Goal: Obtain resource: Download file/media

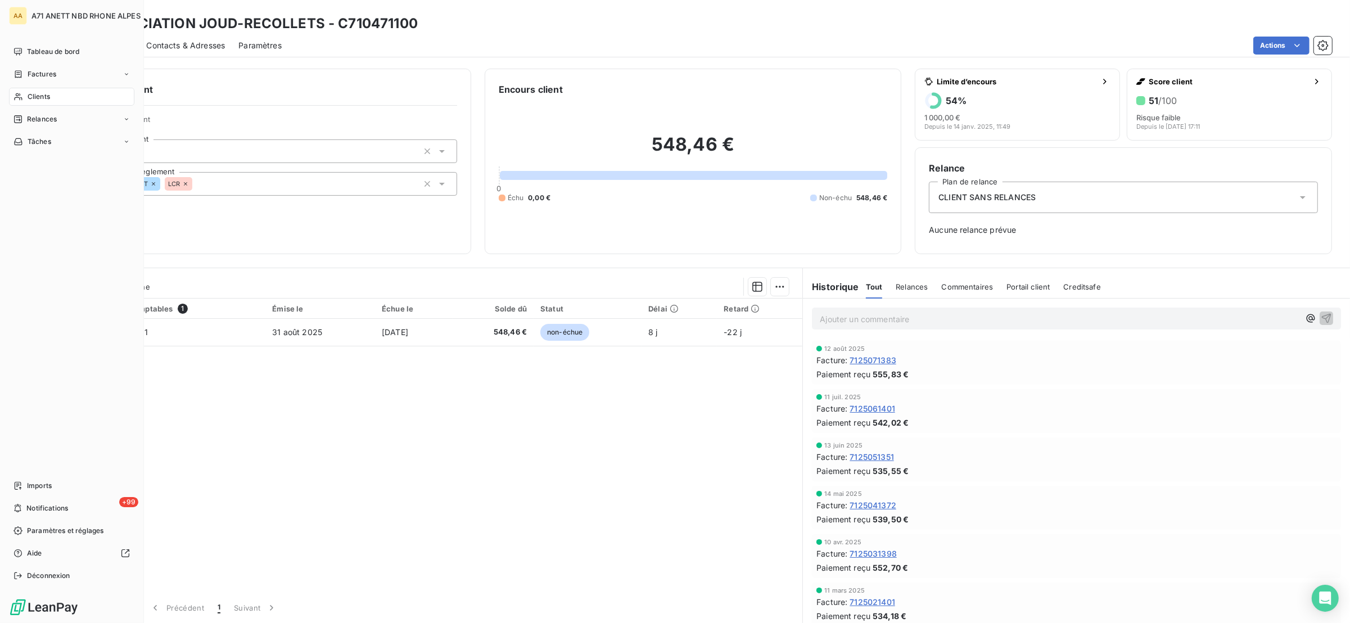
click at [29, 94] on span "Clients" at bounding box center [39, 97] width 22 height 10
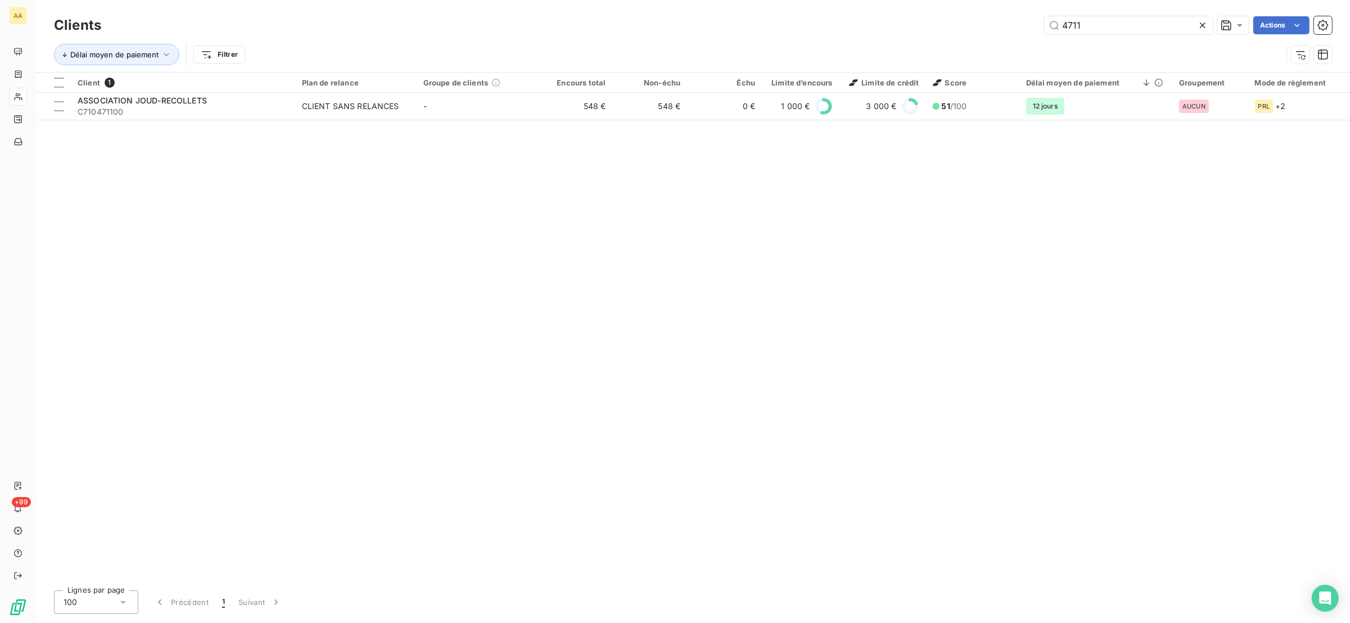
drag, startPoint x: 1092, startPoint y: 25, endPoint x: 987, endPoint y: 40, distance: 106.2
click at [987, 40] on div "Clients 4711 Actions Délai moyen de paiement Filtrer" at bounding box center [693, 42] width 1278 height 58
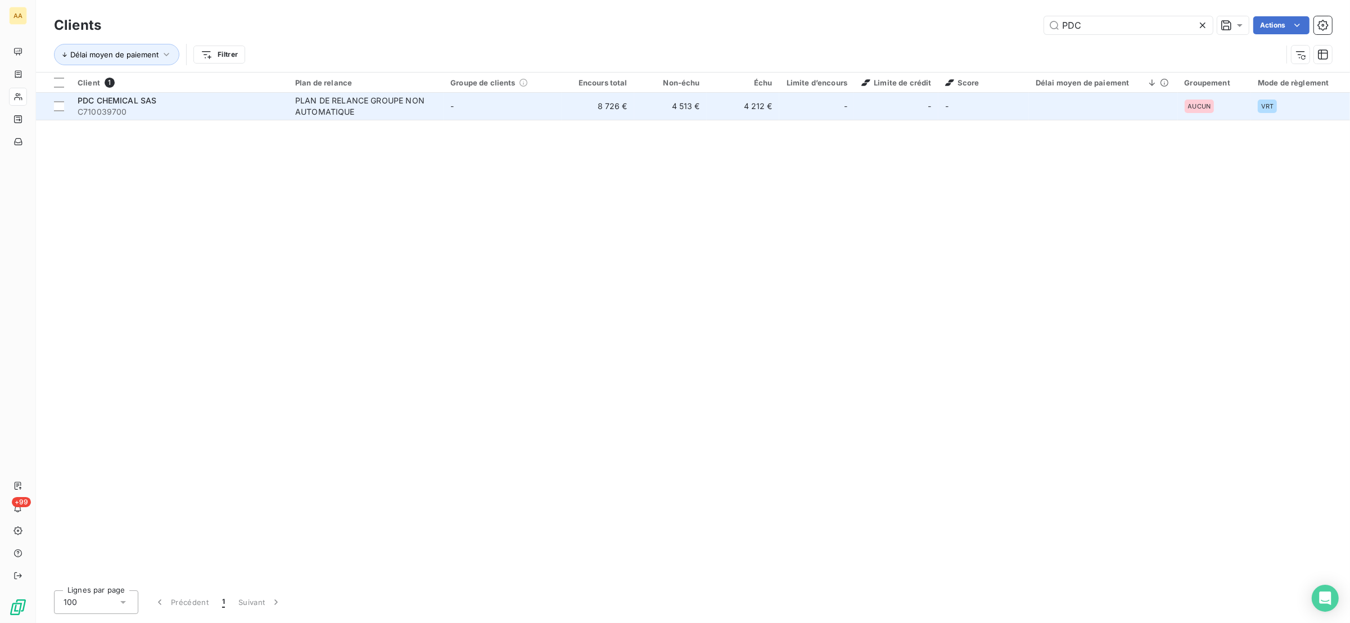
type input "PDC"
click at [255, 106] on span "C710039700" at bounding box center [180, 111] width 204 height 11
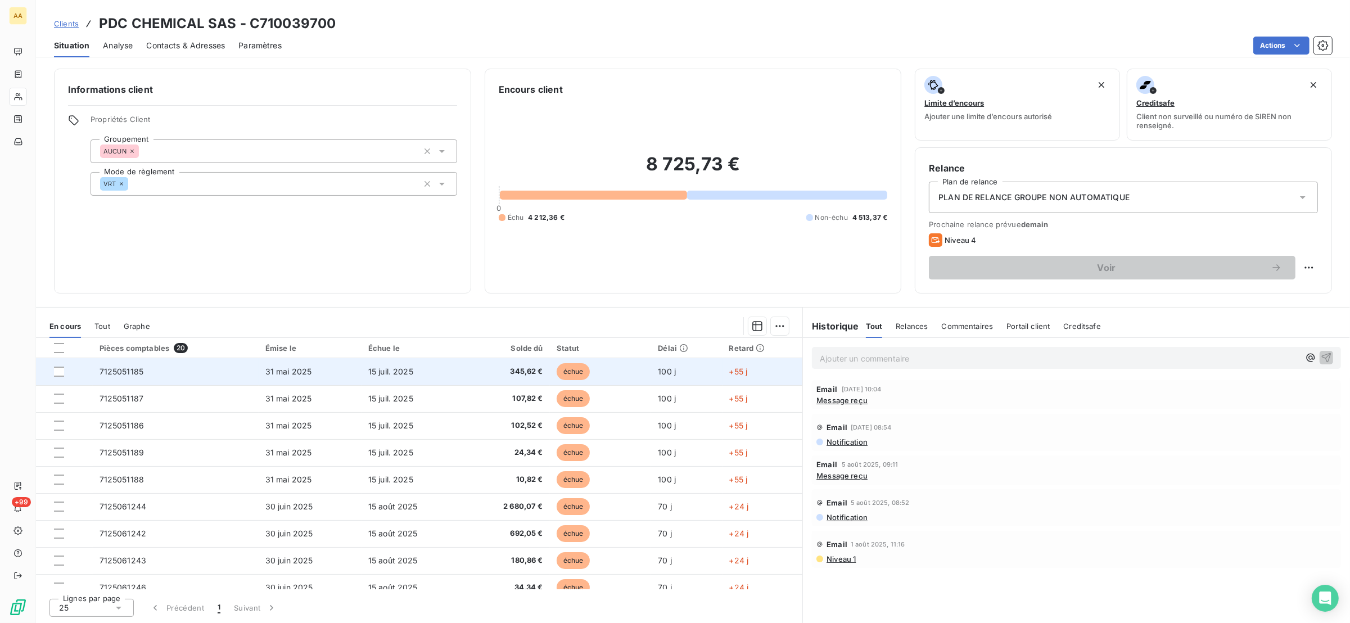
click at [130, 374] on span "7125051185" at bounding box center [122, 372] width 44 height 10
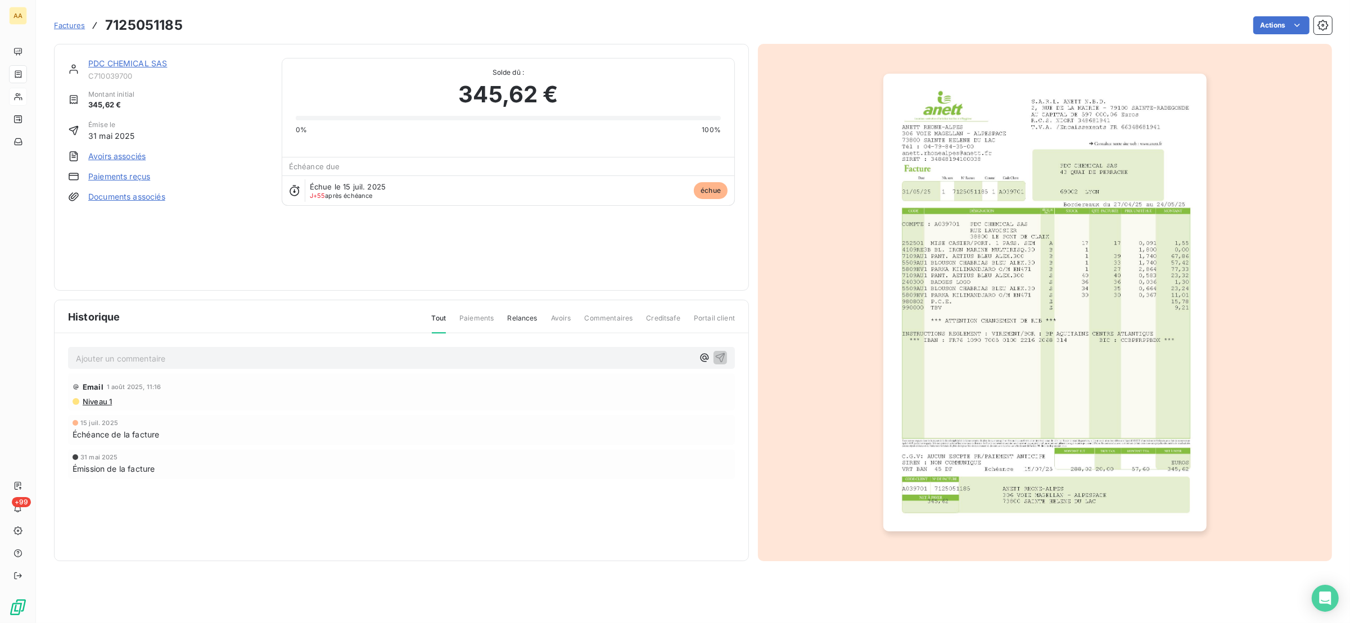
click at [988, 295] on img "button" at bounding box center [1044, 303] width 323 height 458
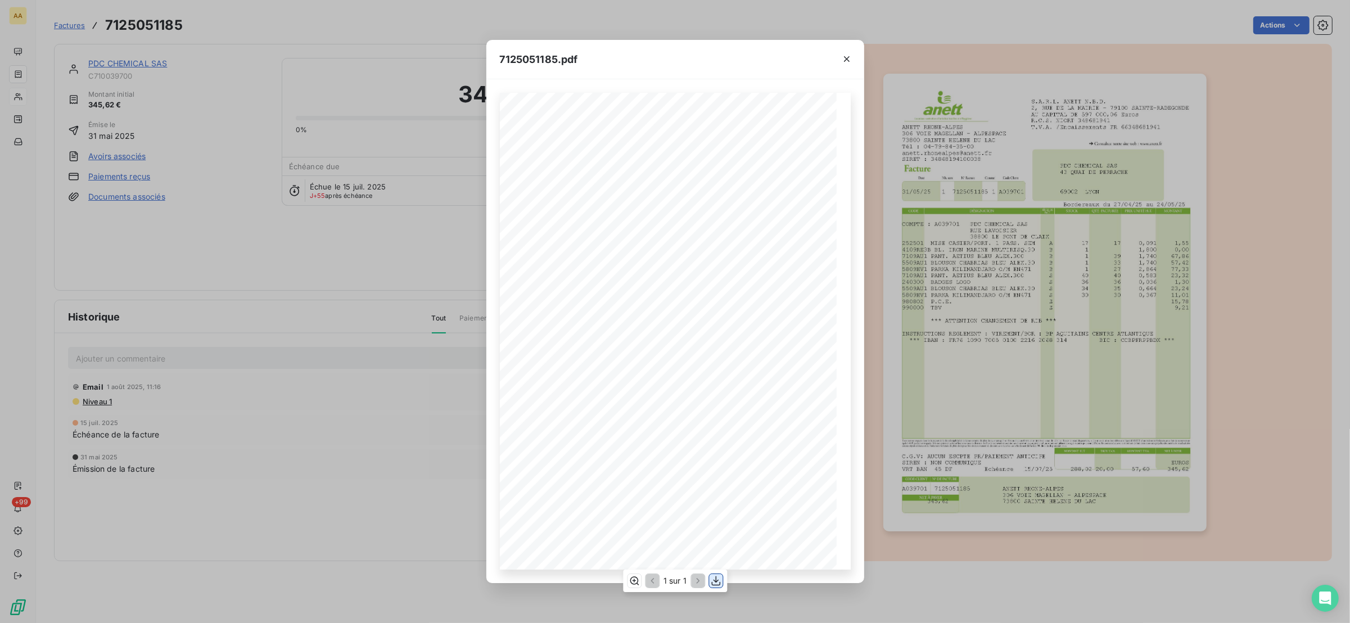
click at [715, 581] on icon "button" at bounding box center [715, 581] width 9 height 10
click at [197, 250] on div "7125051185.pdf S.A.R.L. ANETT N.B.D. [STREET_ADDRESS] AU CAPITAL DE 597 000,06 …" at bounding box center [675, 311] width 1350 height 623
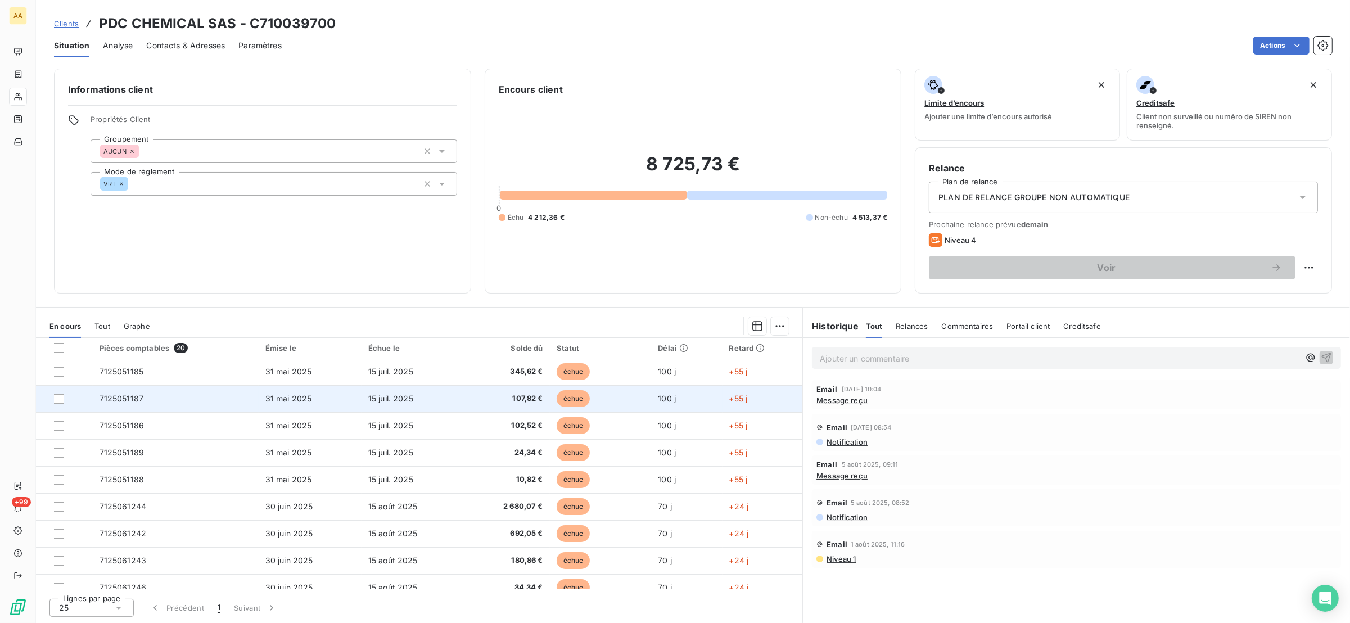
click at [125, 405] on td "7125051187" at bounding box center [176, 398] width 166 height 27
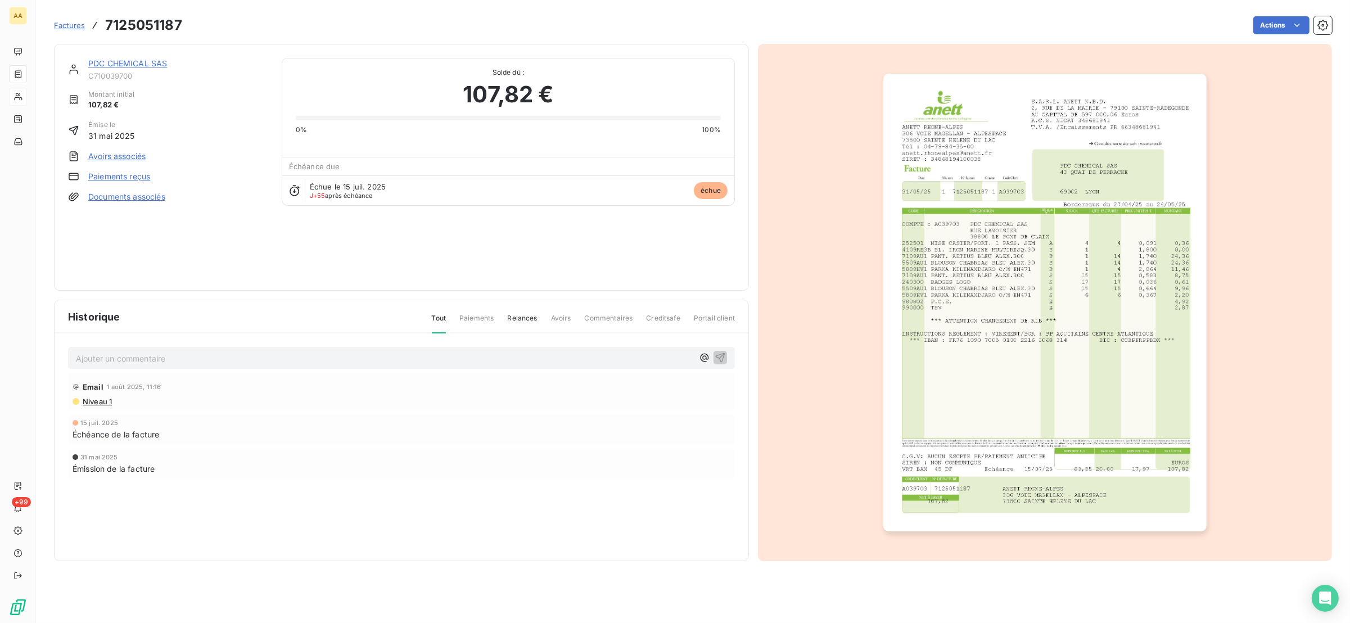
click at [1002, 348] on img "button" at bounding box center [1044, 303] width 323 height 458
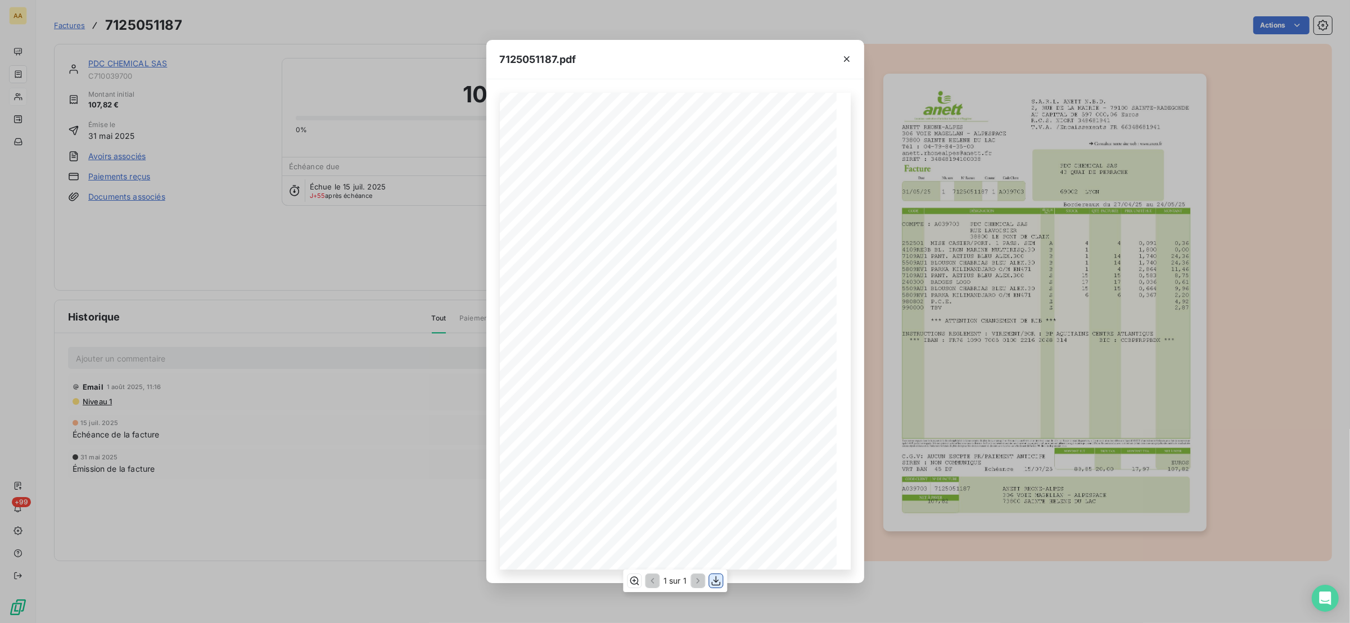
click at [721, 580] on icon "button" at bounding box center [715, 580] width 11 height 11
drag, startPoint x: 263, startPoint y: 256, endPoint x: 265, endPoint y: 211, distance: 45.0
click at [263, 254] on div "7125051187.pdf S.A.R.L. ANETT N.B.D. [STREET_ADDRESS] AU CAPITAL DE 597 000,06 …" at bounding box center [675, 311] width 1350 height 623
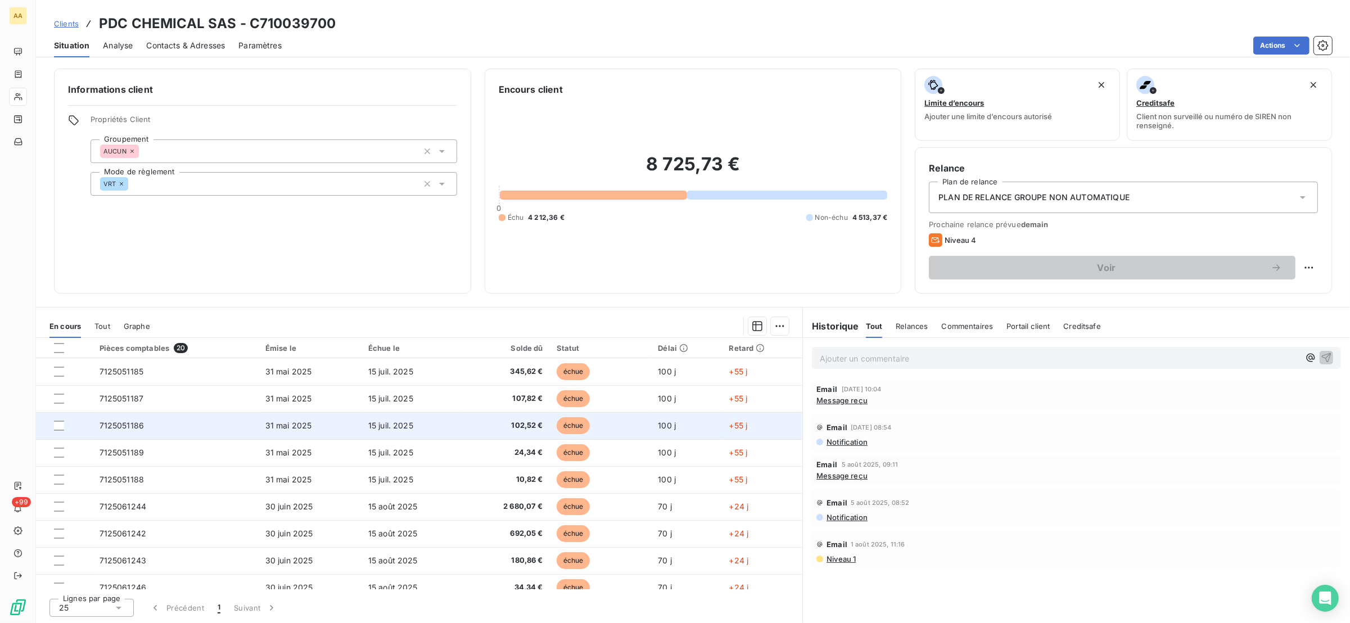
click at [142, 429] on span "7125051186" at bounding box center [122, 426] width 45 height 10
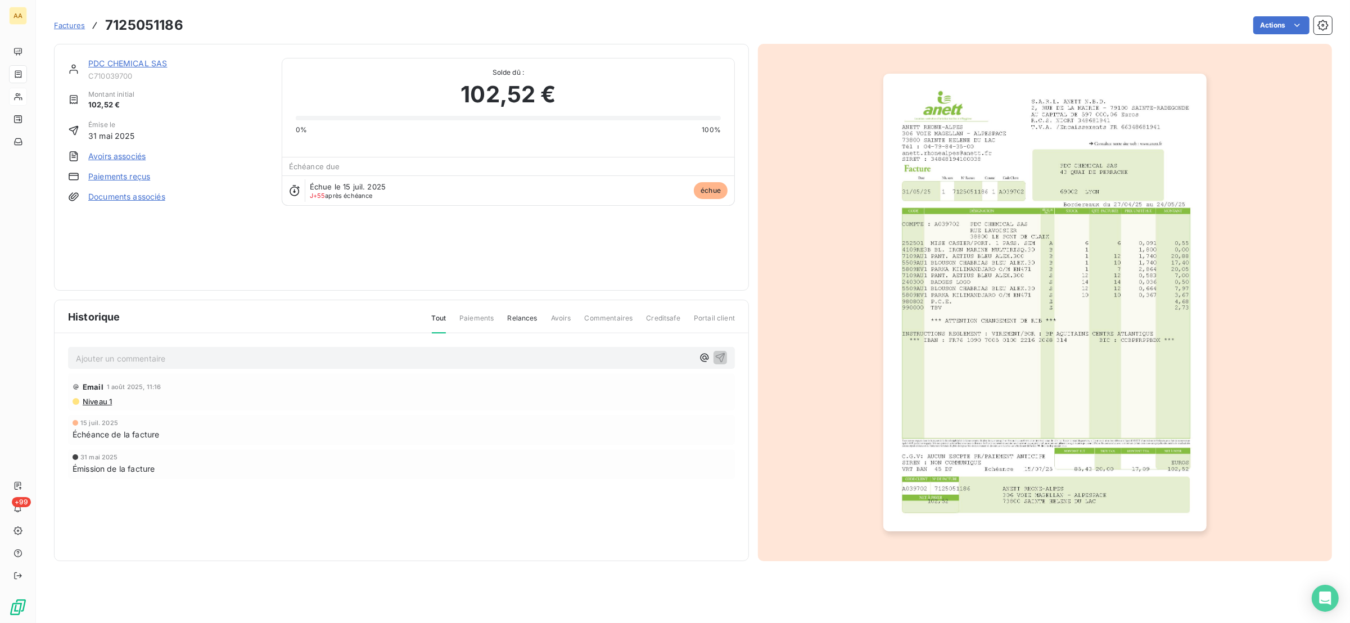
click at [921, 273] on img "button" at bounding box center [1044, 303] width 323 height 458
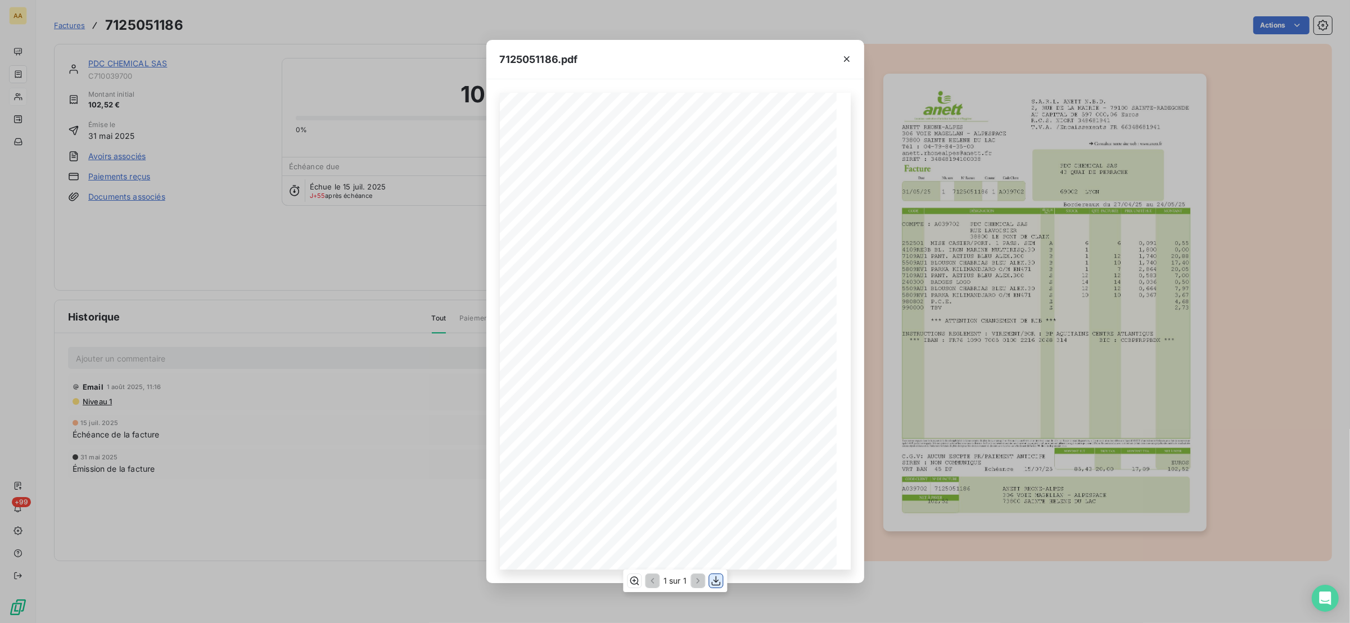
click at [717, 581] on icon "button" at bounding box center [715, 581] width 9 height 10
click at [243, 266] on div "7125051186.pdf S.A.R.L. ANETT N.B.D. [STREET_ADDRESS] AU CAPITAL DE 597 000,06 …" at bounding box center [675, 311] width 1350 height 623
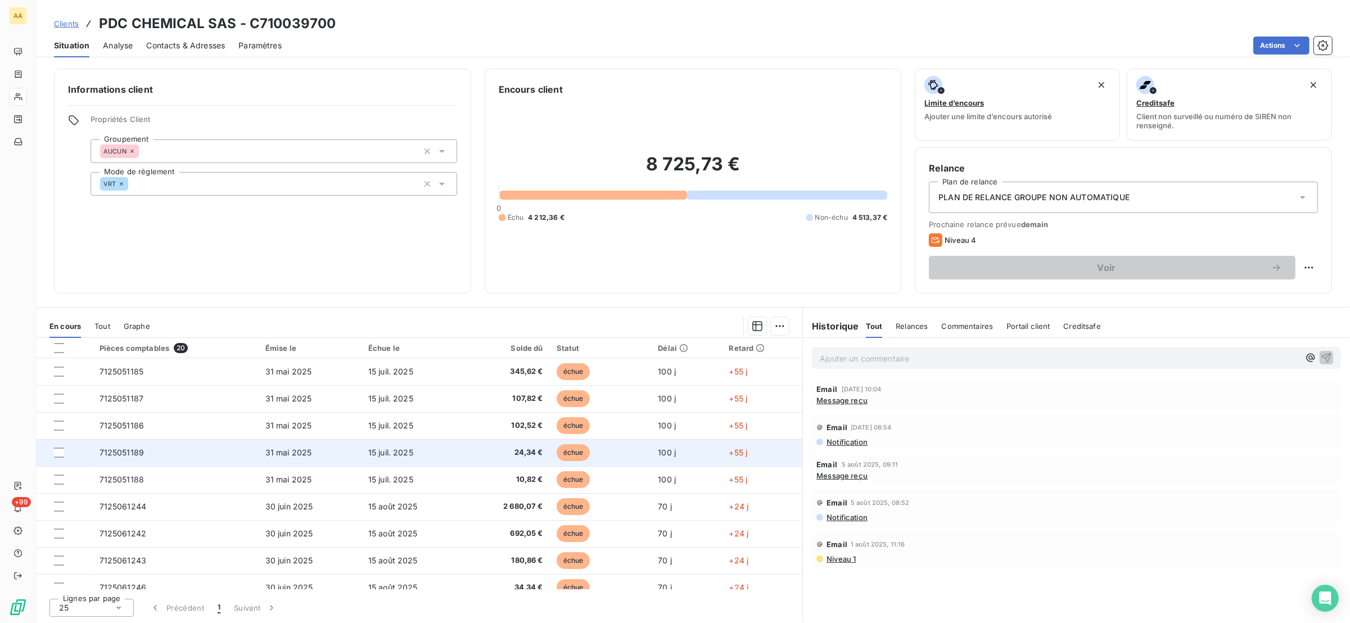
click at [133, 457] on span "7125051189" at bounding box center [122, 453] width 45 height 10
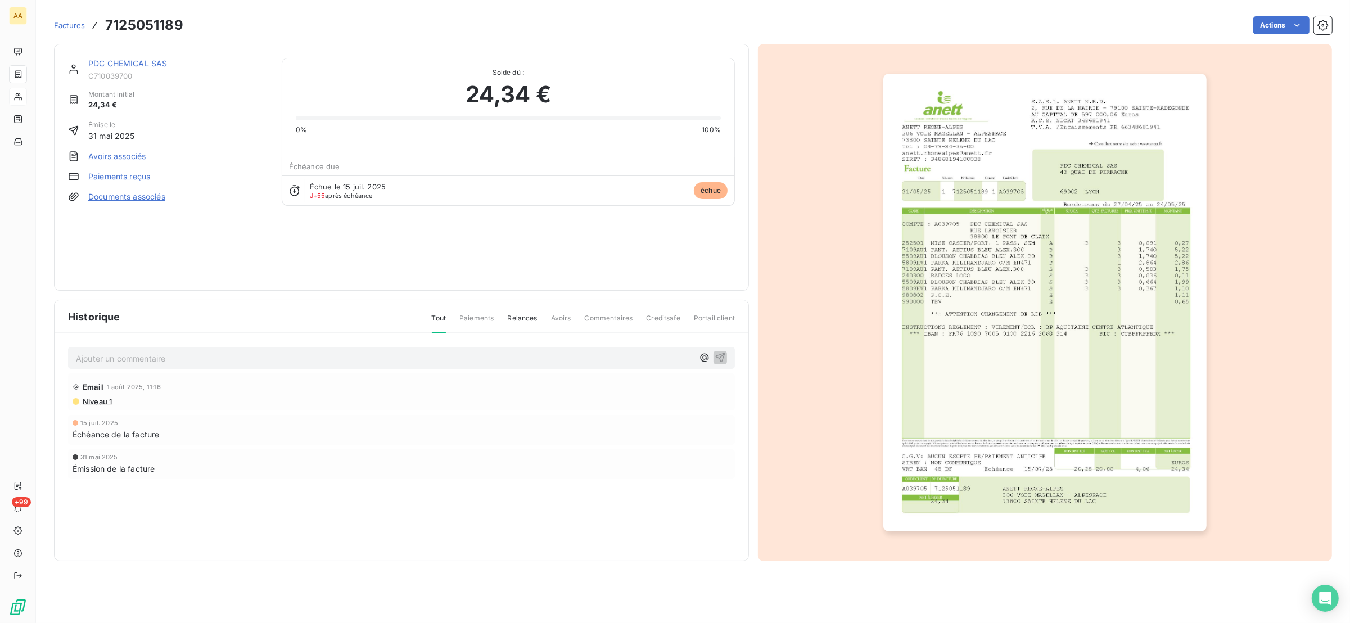
click at [977, 301] on img "button" at bounding box center [1044, 303] width 323 height 458
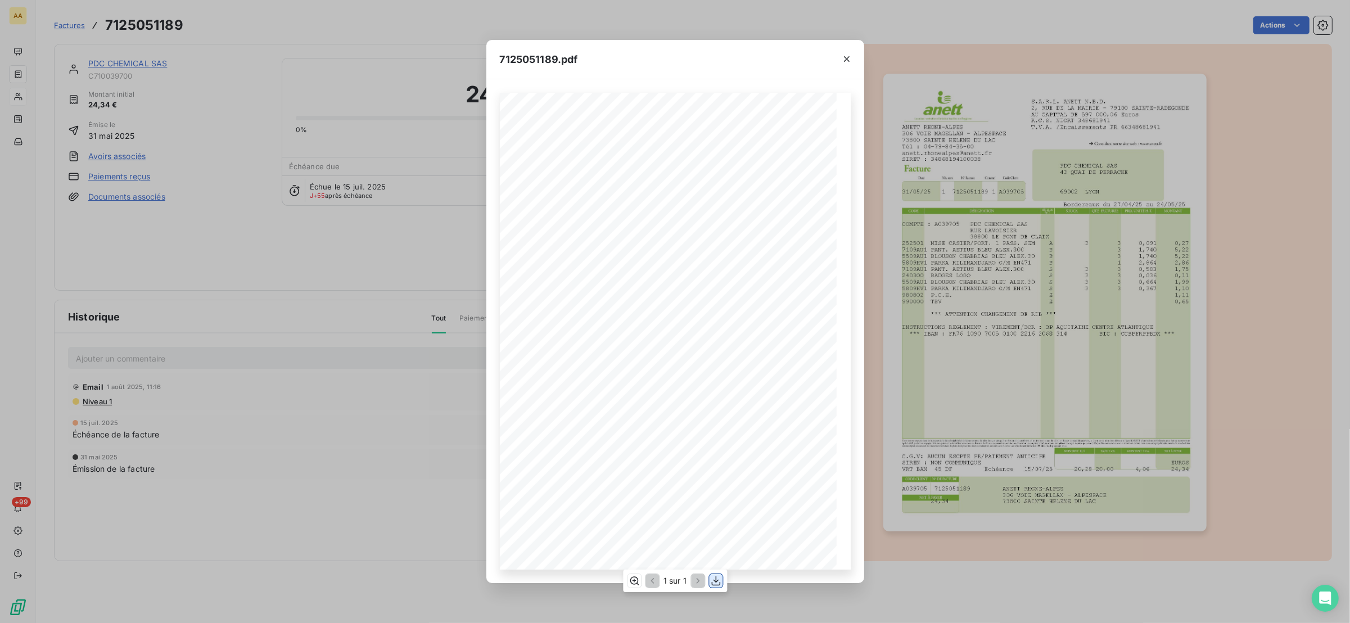
click at [710, 580] on icon "button" at bounding box center [715, 580] width 11 height 11
click at [190, 137] on div "7125051189.pdf S.A.R.L. ANETT N.B.D. [STREET_ADDRESS] AU CAPITAL DE 597 000,06 …" at bounding box center [675, 311] width 1350 height 623
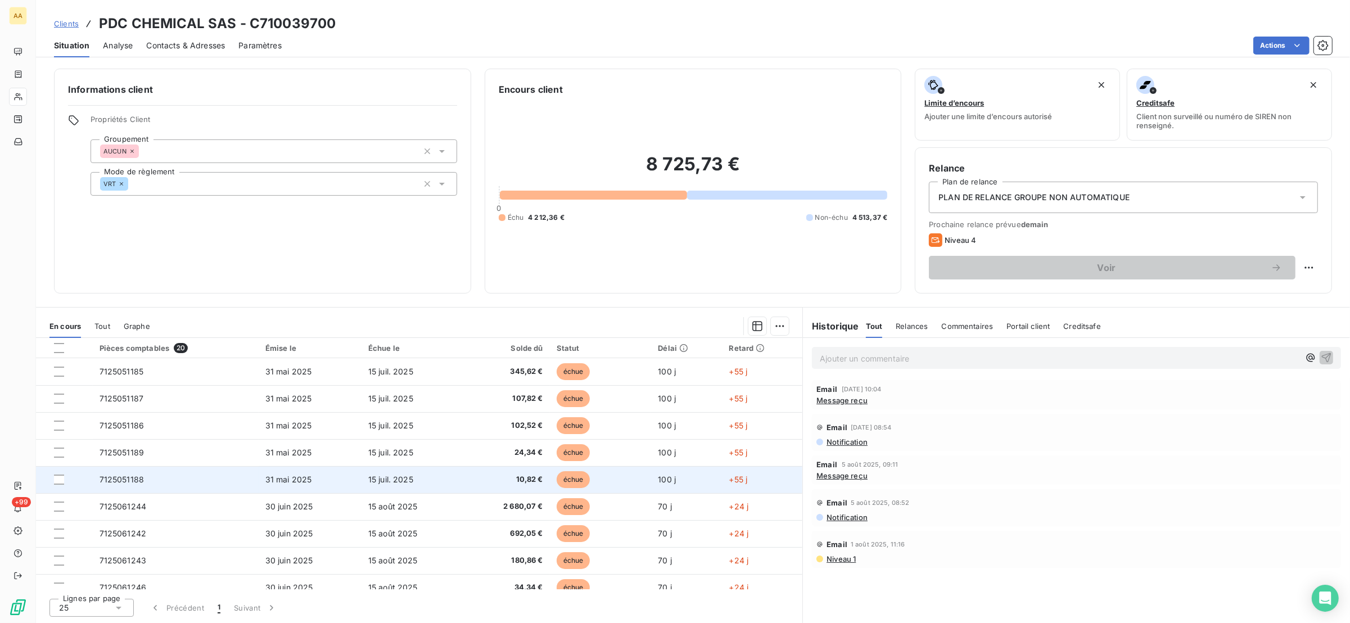
click at [135, 480] on span "7125051188" at bounding box center [122, 479] width 45 height 10
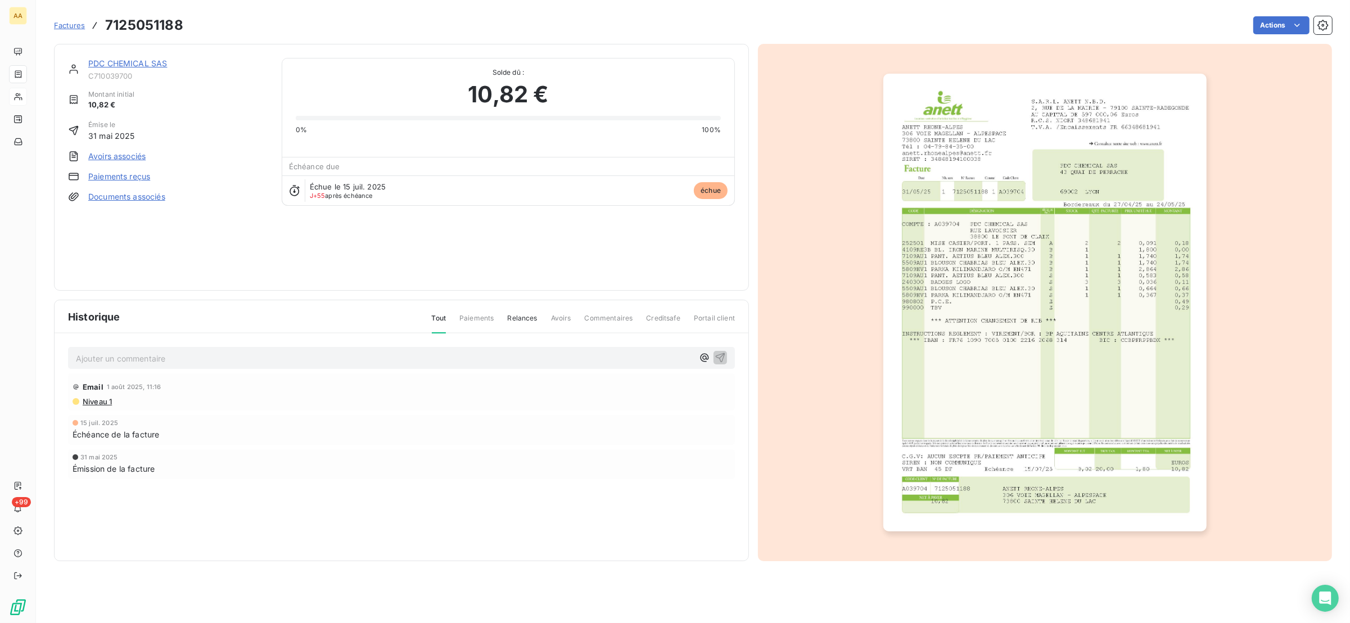
click at [1006, 229] on img "button" at bounding box center [1044, 303] width 323 height 458
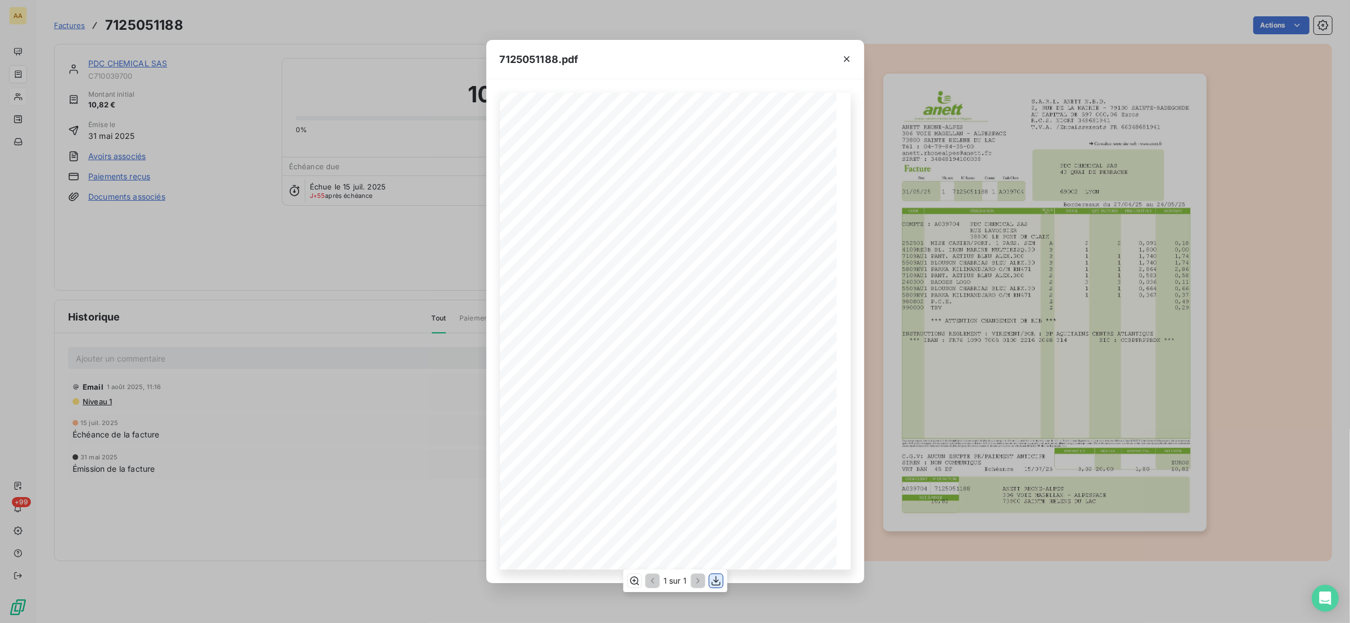
click at [720, 577] on icon "button" at bounding box center [715, 580] width 11 height 11
click at [251, 223] on div "7125051188.pdf S.A.R.L. ANETT N.B.D. [STREET_ADDRESS] AU CAPITAL DE 597 000,06 …" at bounding box center [675, 311] width 1350 height 623
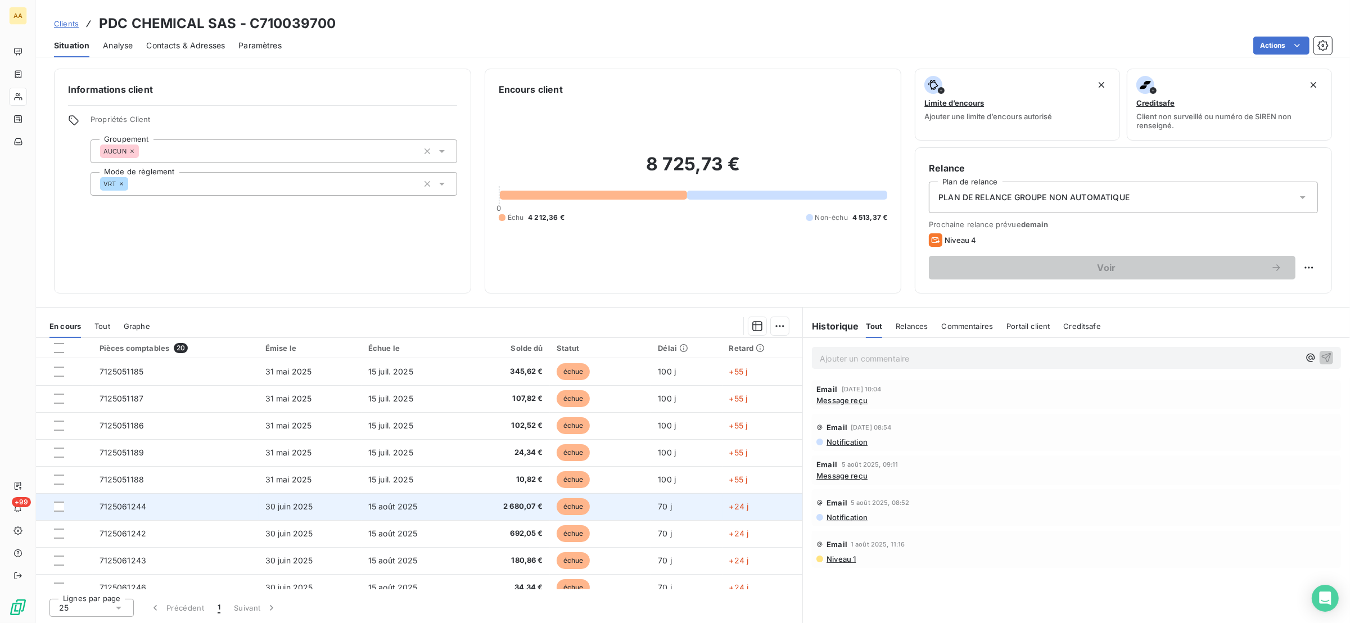
click at [150, 505] on td "7125061244" at bounding box center [176, 506] width 166 height 27
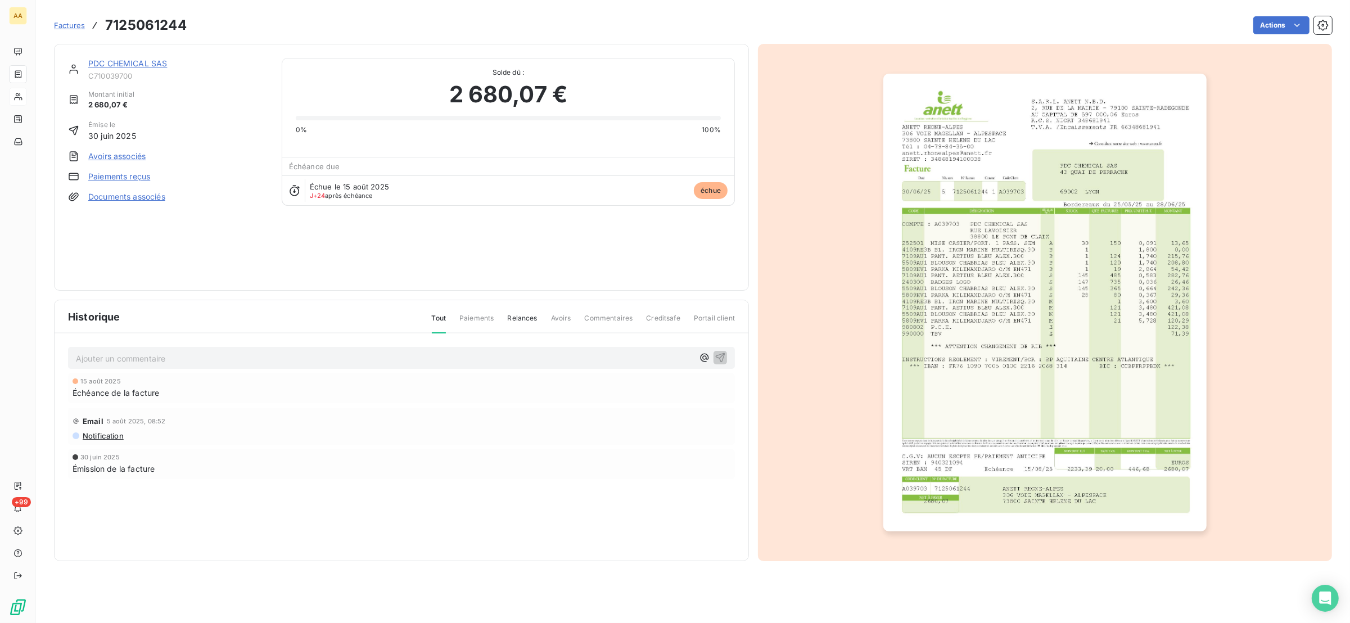
click at [972, 224] on img "button" at bounding box center [1044, 303] width 323 height 458
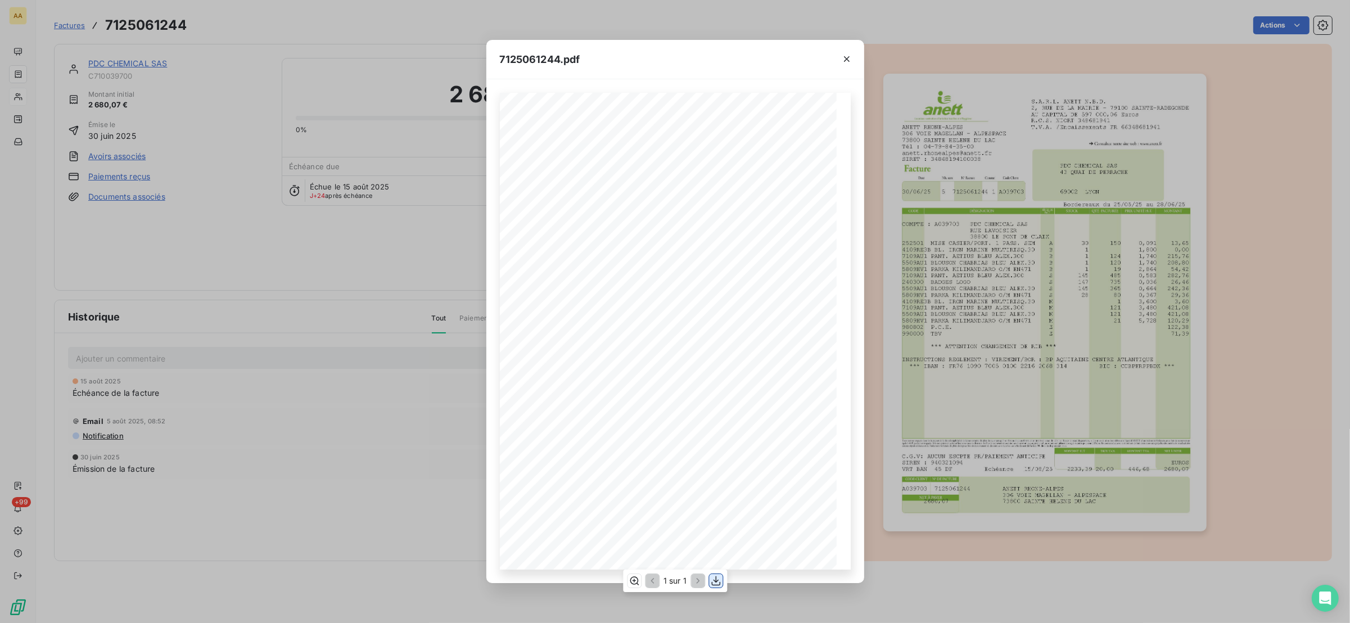
click at [721, 575] on button "button" at bounding box center [715, 580] width 13 height 13
click at [161, 270] on div "7125061244.pdf S.A.R.L. ANETT N.B.D. [STREET_ADDRESS] AU CAPITAL DE 597 000,06 …" at bounding box center [675, 311] width 1350 height 623
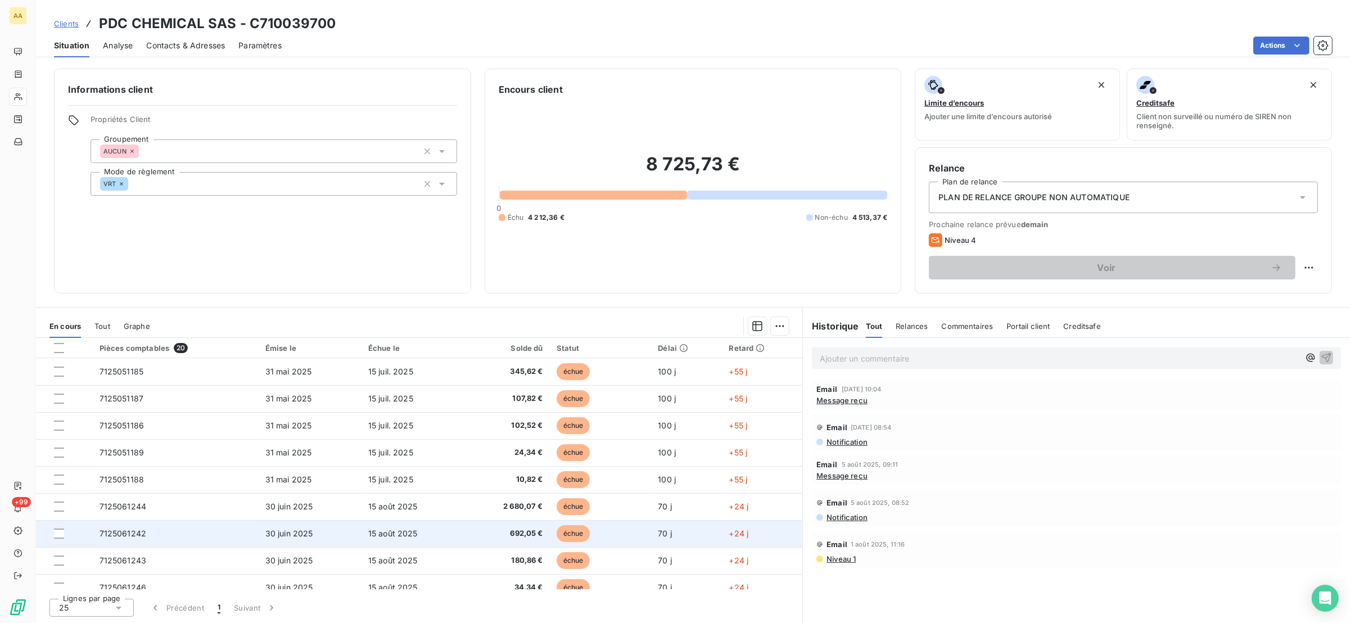
click at [152, 535] on td "7125061242" at bounding box center [176, 533] width 166 height 27
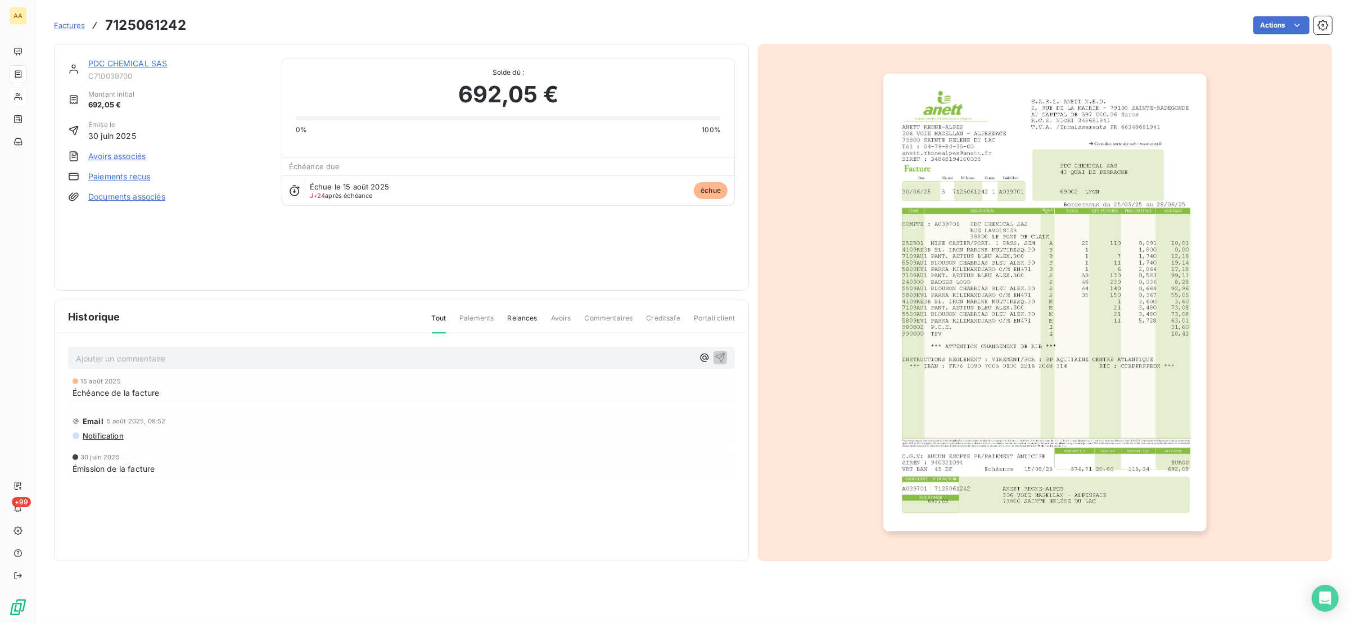
click at [938, 272] on img "button" at bounding box center [1044, 303] width 323 height 458
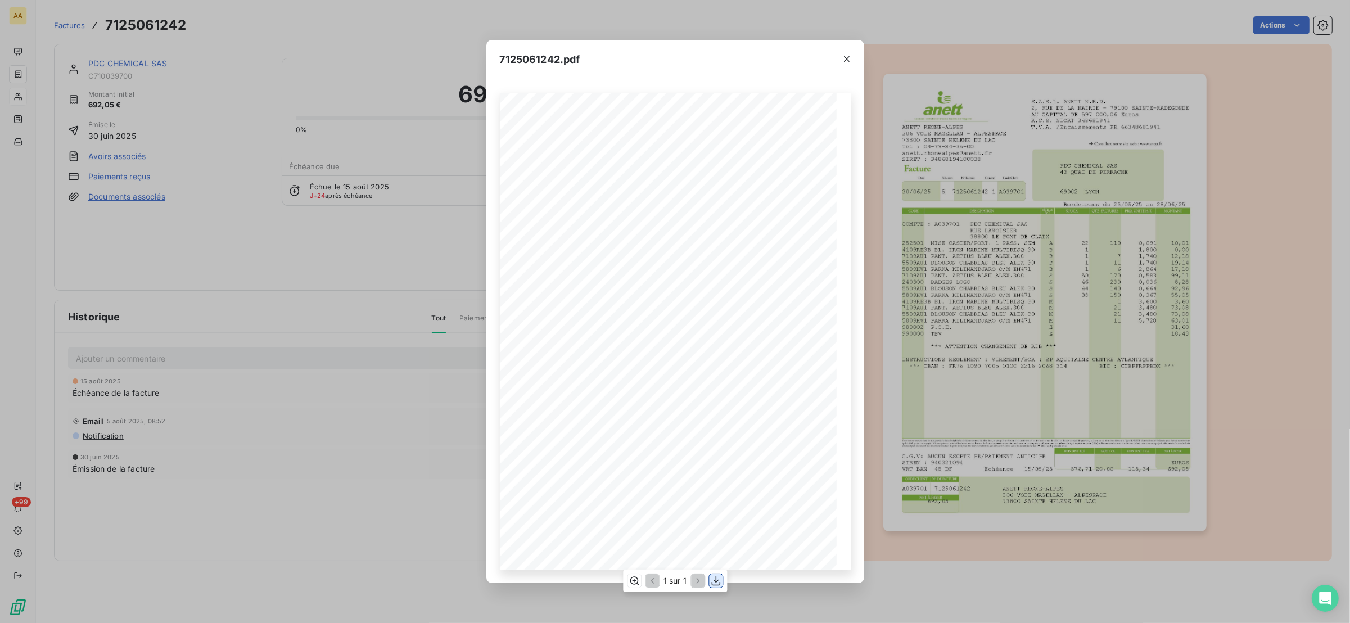
click at [718, 581] on icon "button" at bounding box center [715, 580] width 11 height 11
click at [150, 272] on div "7125061242.pdf S.A.R.L. ANETT N.B.D. [STREET_ADDRESS] AU CAPITAL DE 597 000,06 …" at bounding box center [675, 311] width 1350 height 623
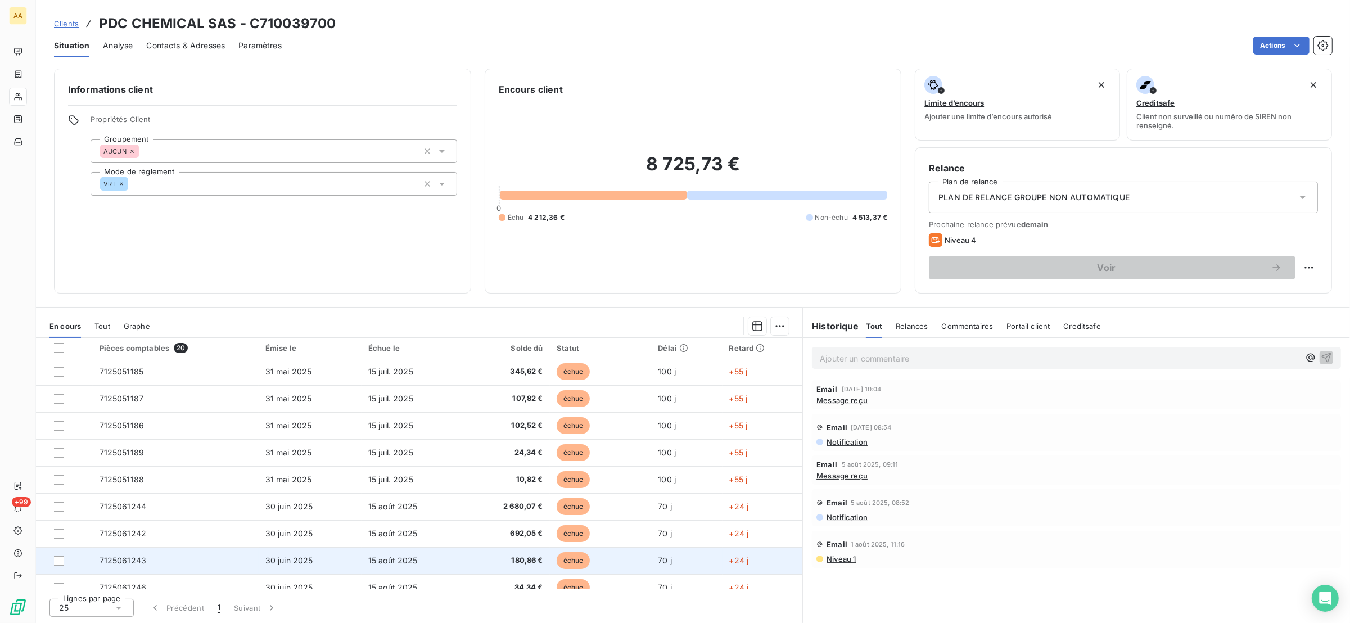
click at [140, 559] on span "7125061243" at bounding box center [123, 560] width 47 height 10
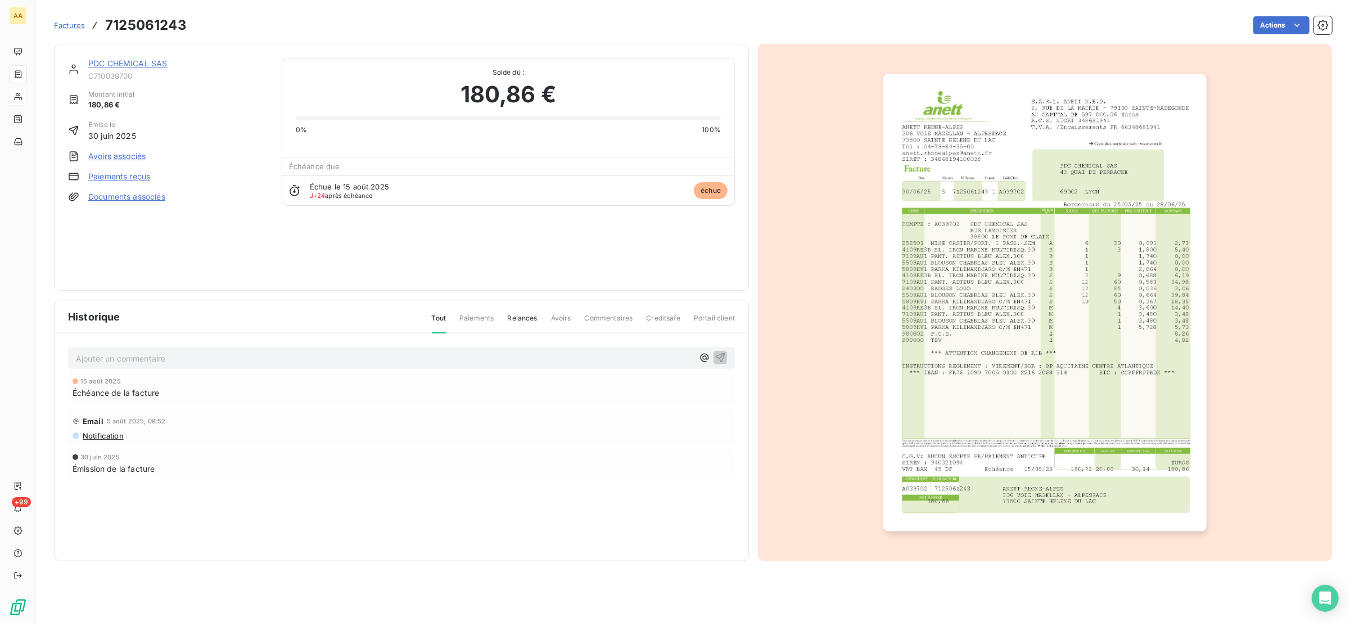
click at [913, 255] on img "button" at bounding box center [1044, 303] width 323 height 458
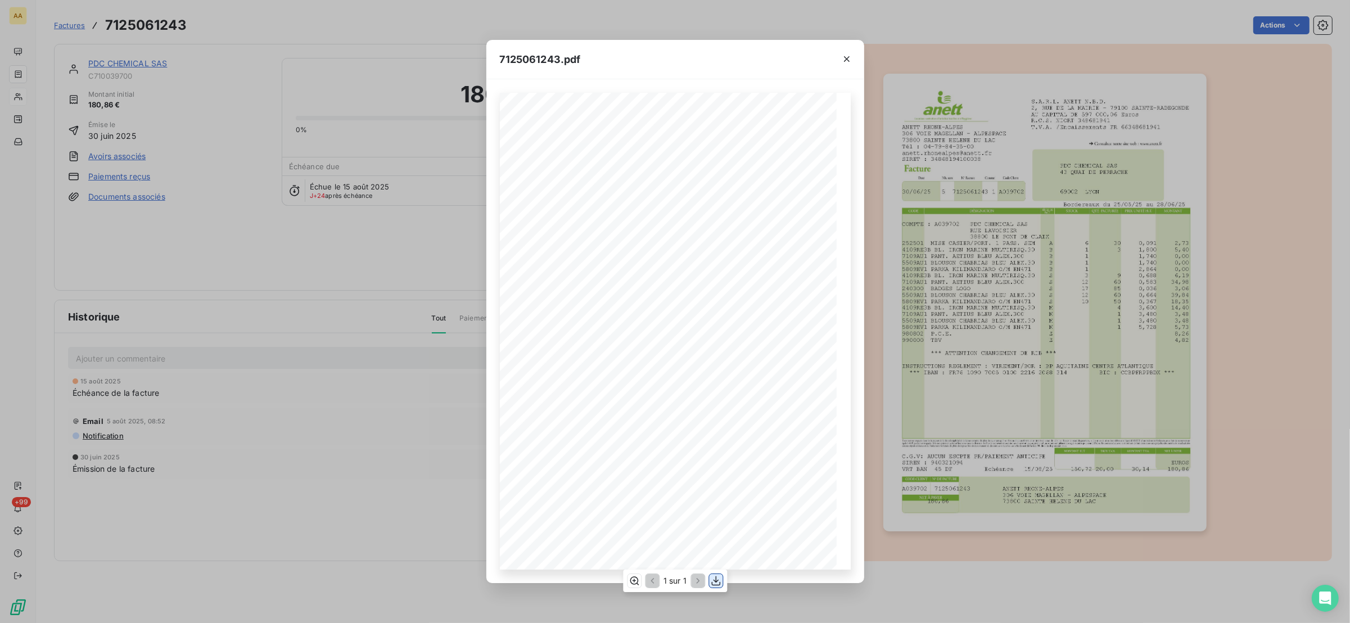
click at [711, 583] on icon "button" at bounding box center [715, 580] width 11 height 11
click at [195, 235] on div "7125061243.pdf S.A.R.L. ANETT N.B.D. [STREET_ADDRESS] AU CAPITAL DE 597 000,06 …" at bounding box center [675, 311] width 1350 height 623
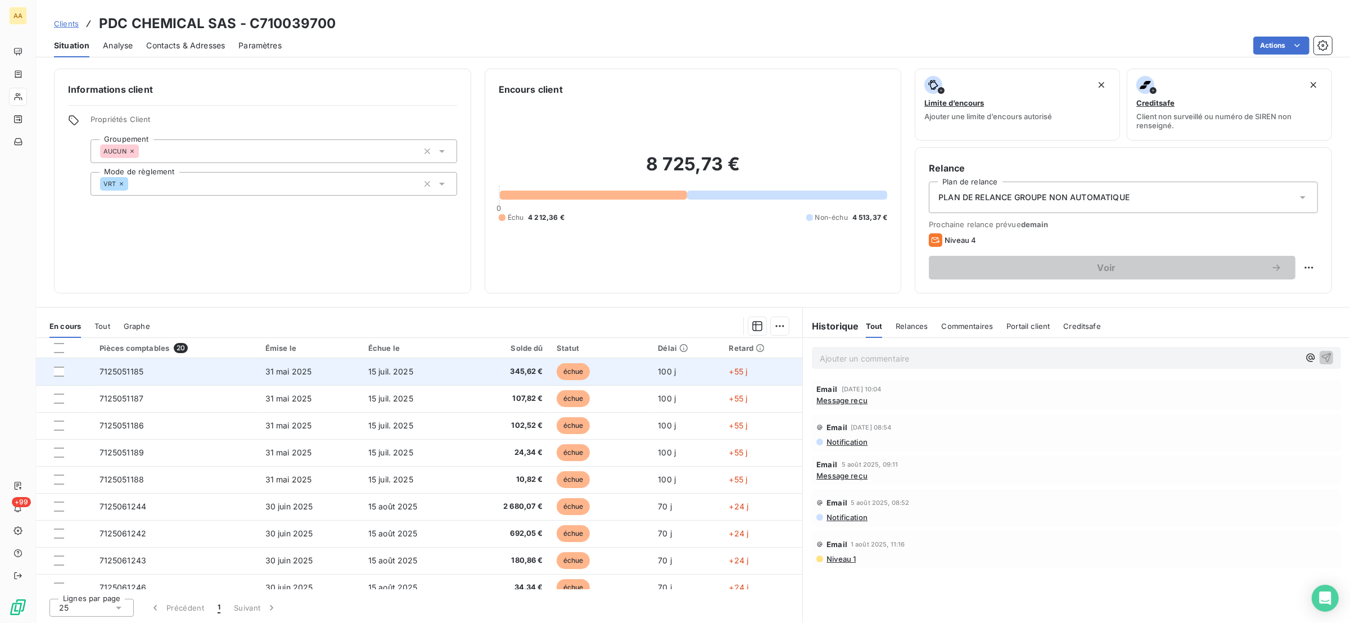
scroll to position [168, 0]
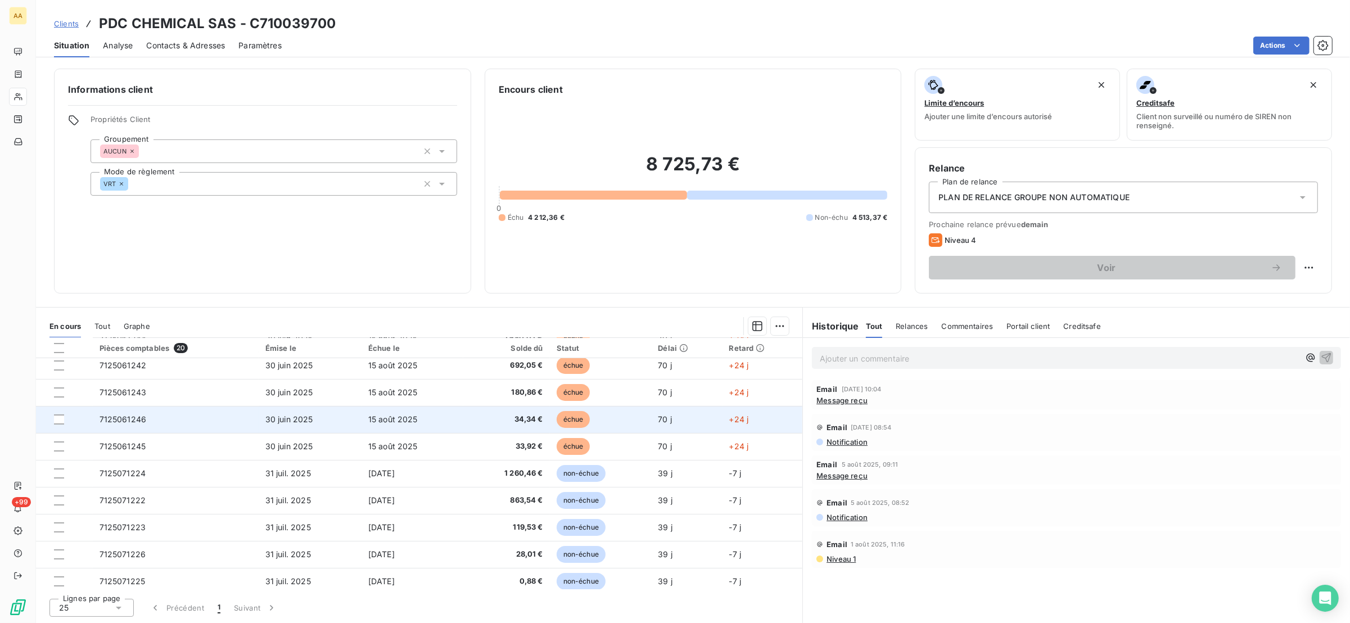
click at [162, 424] on td "7125061246" at bounding box center [176, 419] width 166 height 27
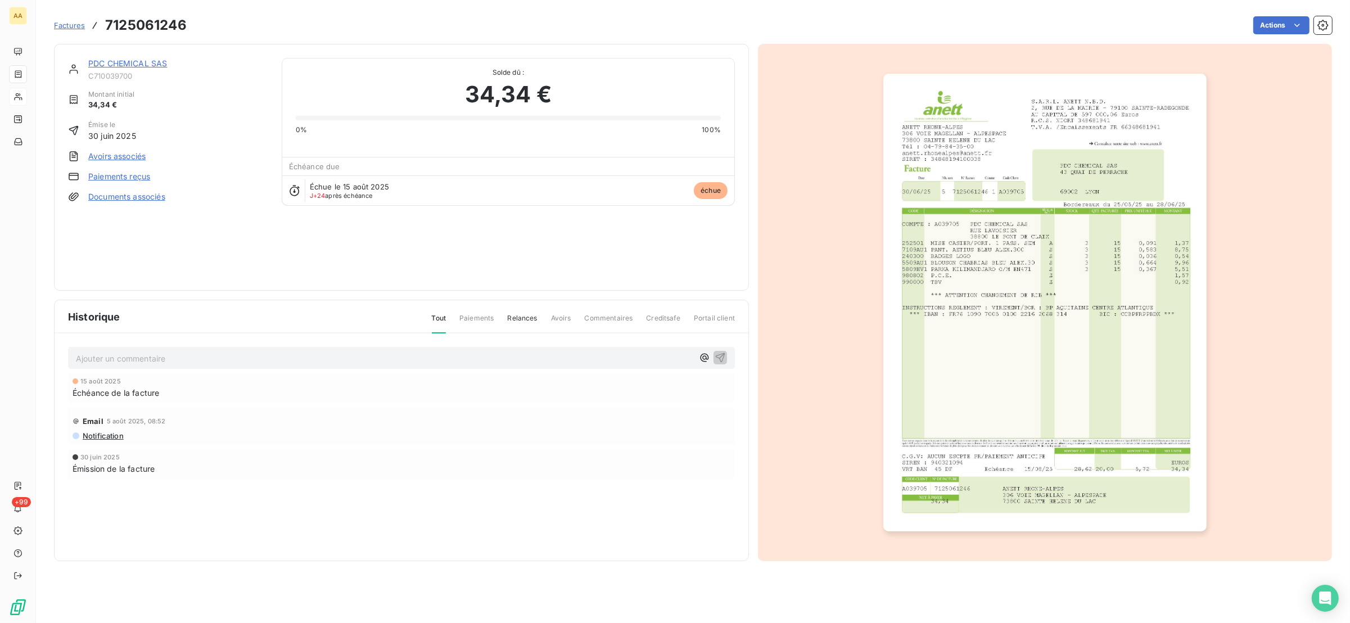
click at [1003, 257] on img "button" at bounding box center [1044, 303] width 323 height 458
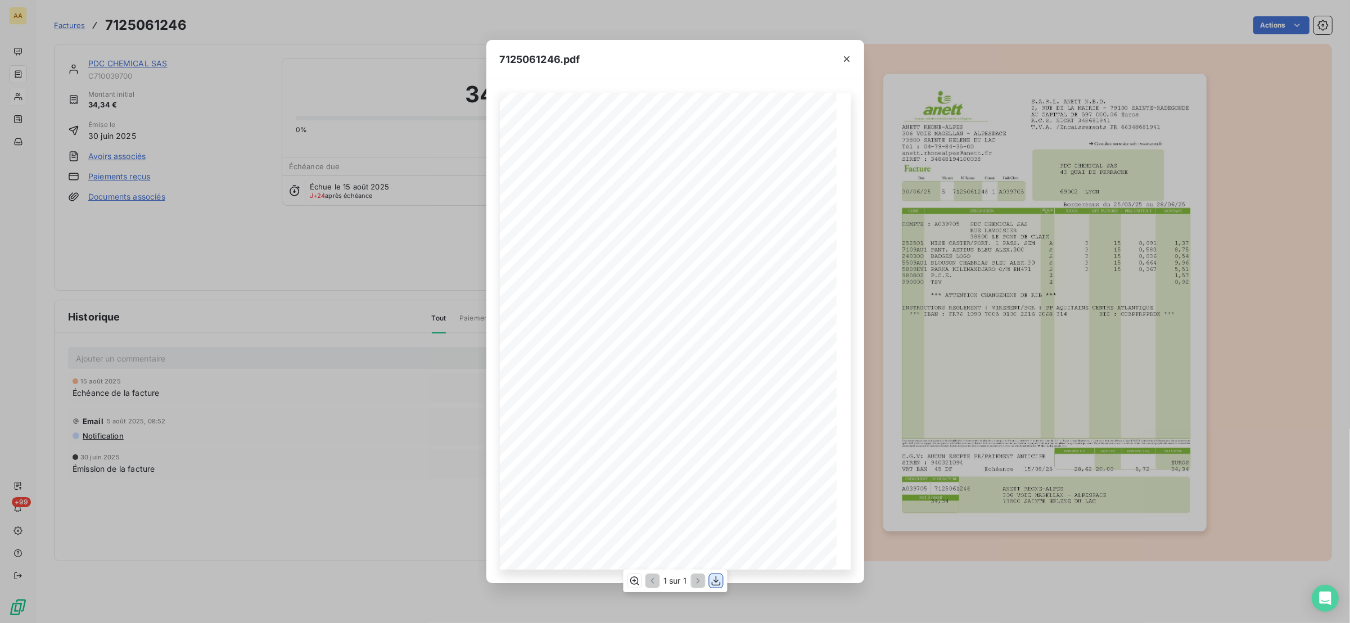
click at [717, 581] on icon "button" at bounding box center [715, 580] width 11 height 11
click at [214, 234] on div "7125061246.pdf S.A.R.L. ANETT N.B.D. [STREET_ADDRESS] AU CAPITAL DE 597 000,06 …" at bounding box center [675, 311] width 1350 height 623
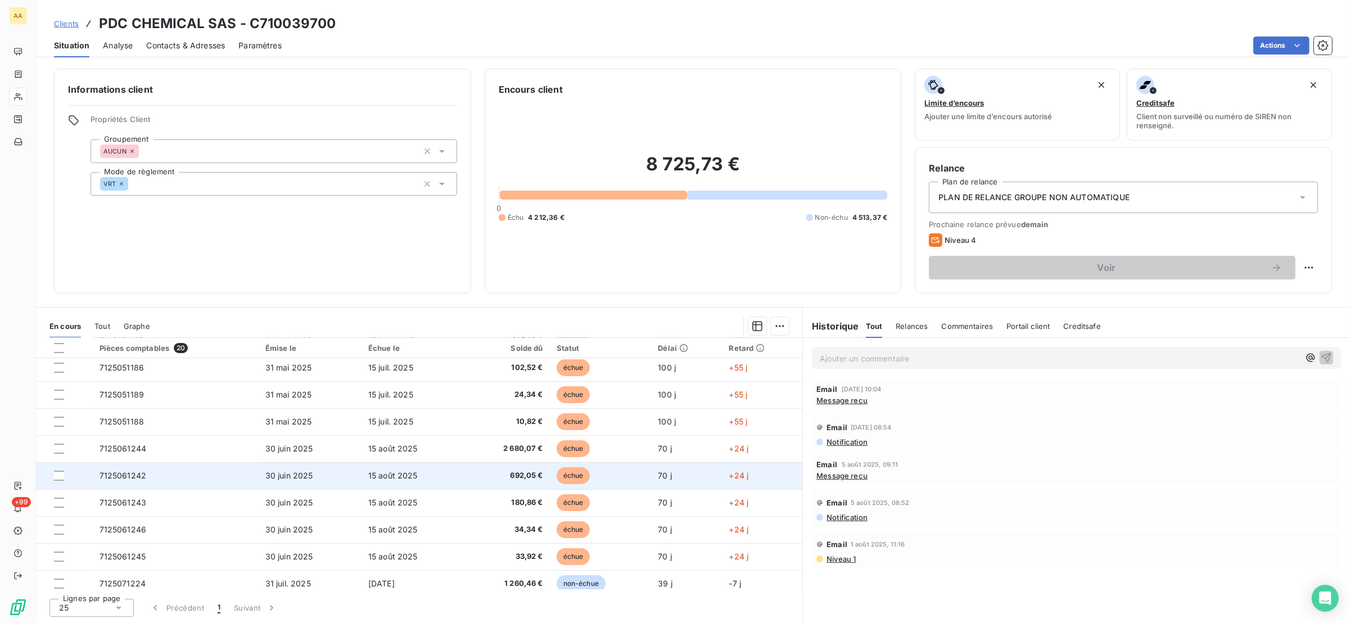
scroll to position [84, 0]
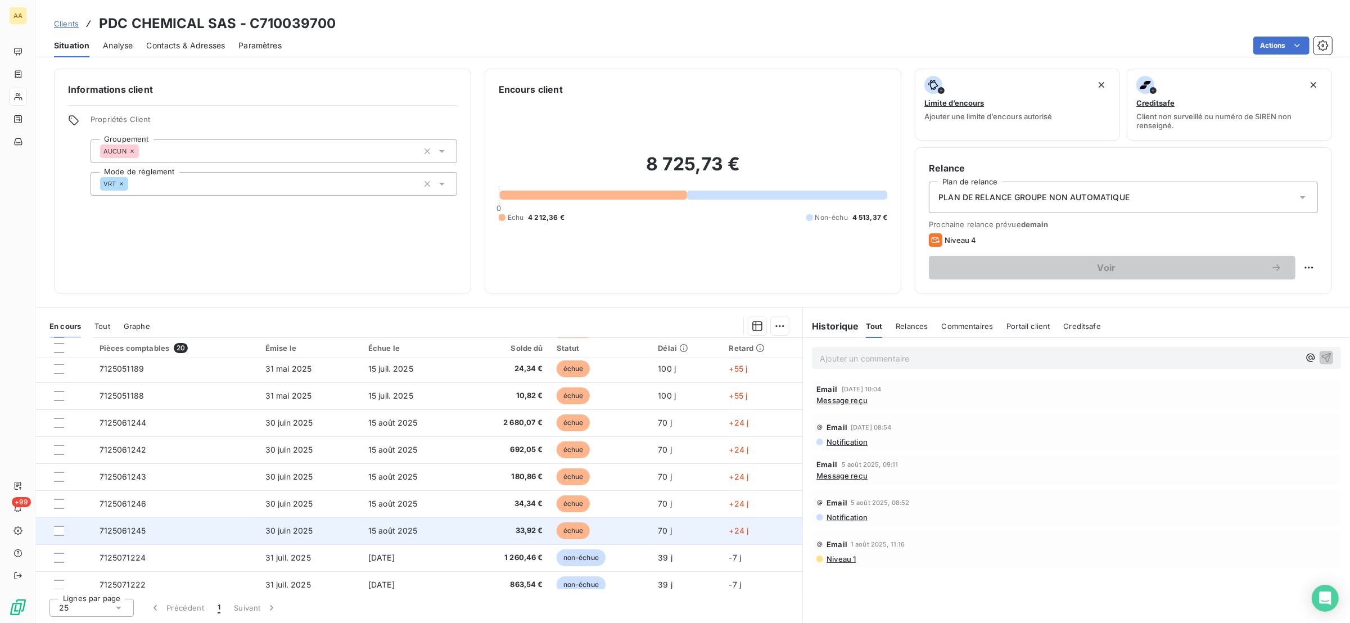
click at [169, 519] on td "7125061245" at bounding box center [176, 530] width 166 height 27
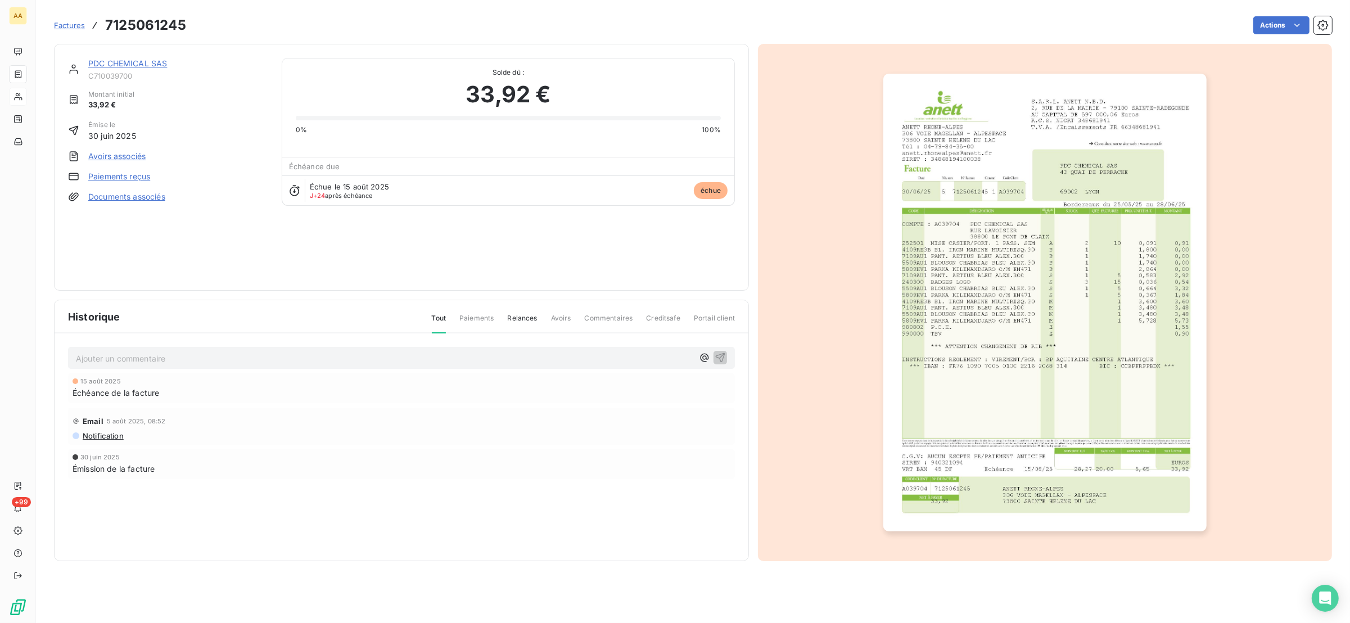
click at [977, 272] on img "button" at bounding box center [1044, 303] width 323 height 458
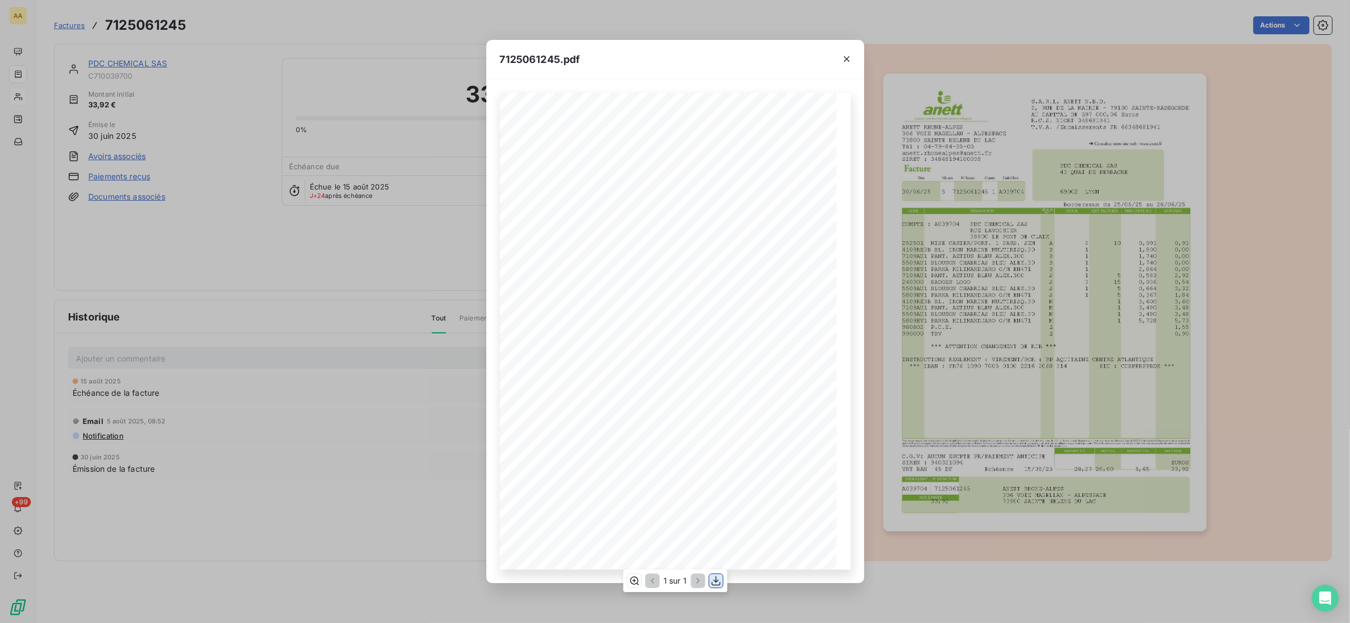
click at [716, 579] on icon "button" at bounding box center [715, 580] width 11 height 11
click at [243, 211] on div "7125061245.pdf S.A.R.L. ANETT N.B.D. [STREET_ADDRESS] AU CAPITAL DE 597 000,06 …" at bounding box center [675, 311] width 1350 height 623
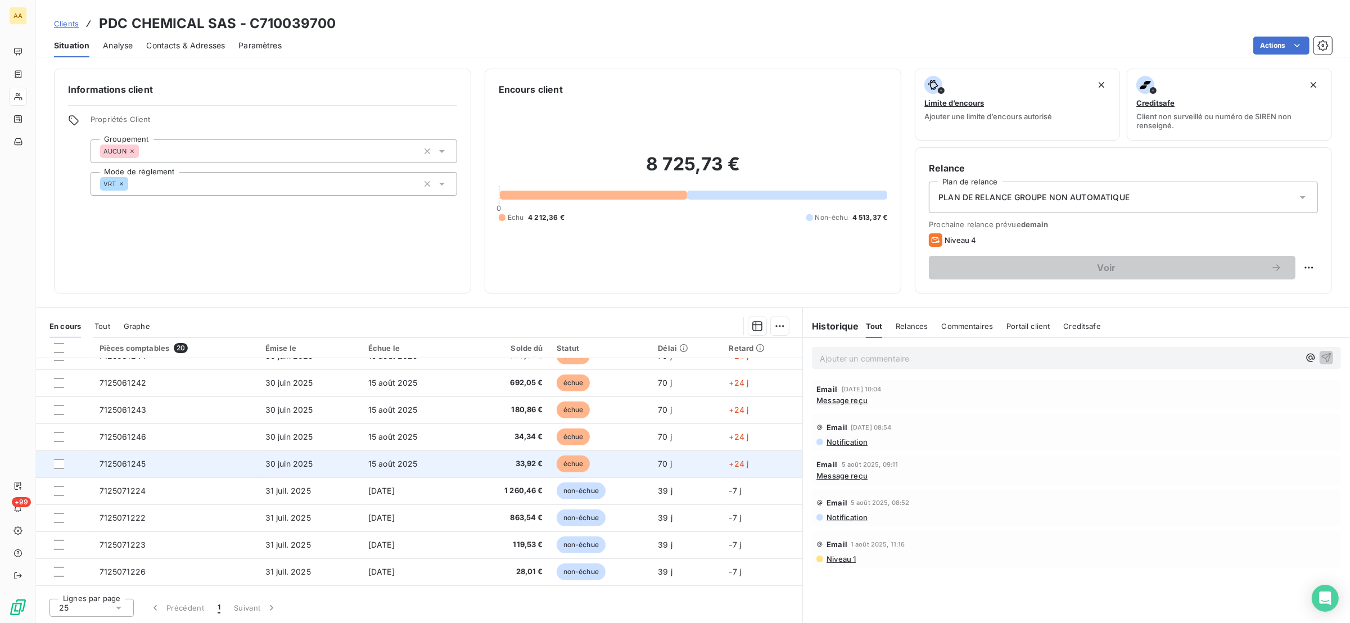
scroll to position [139, 0]
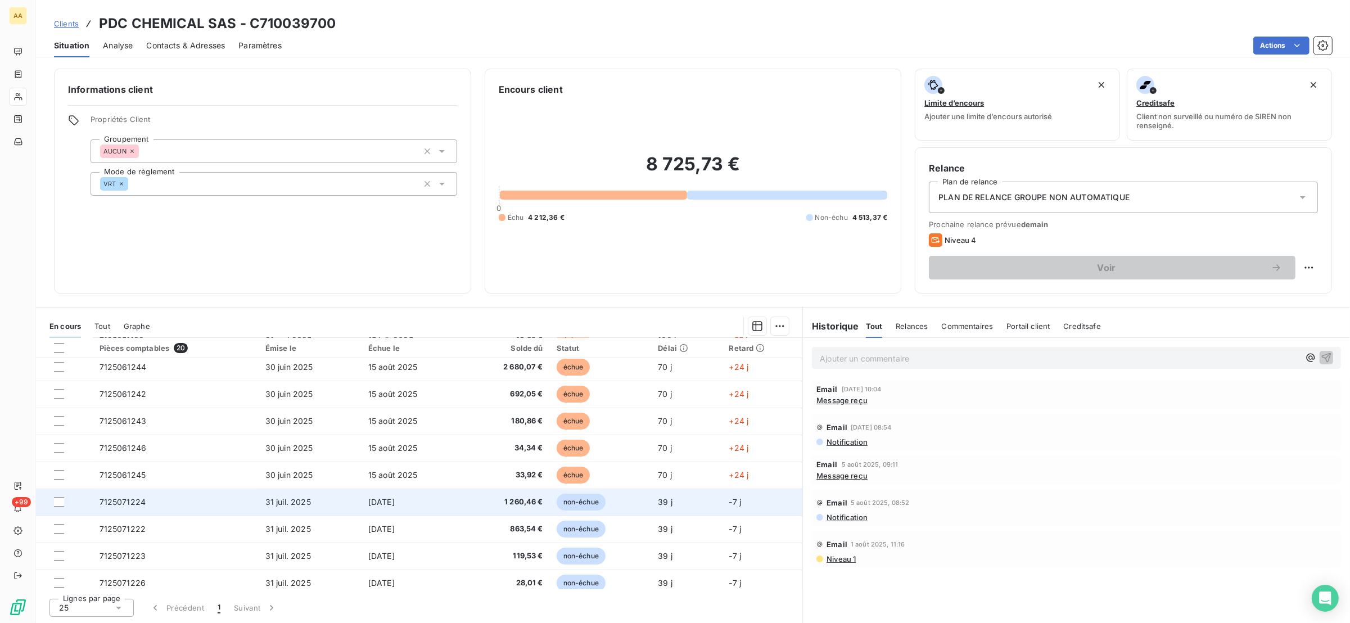
click at [268, 501] on span "31 juil. 2025" at bounding box center [288, 502] width 46 height 10
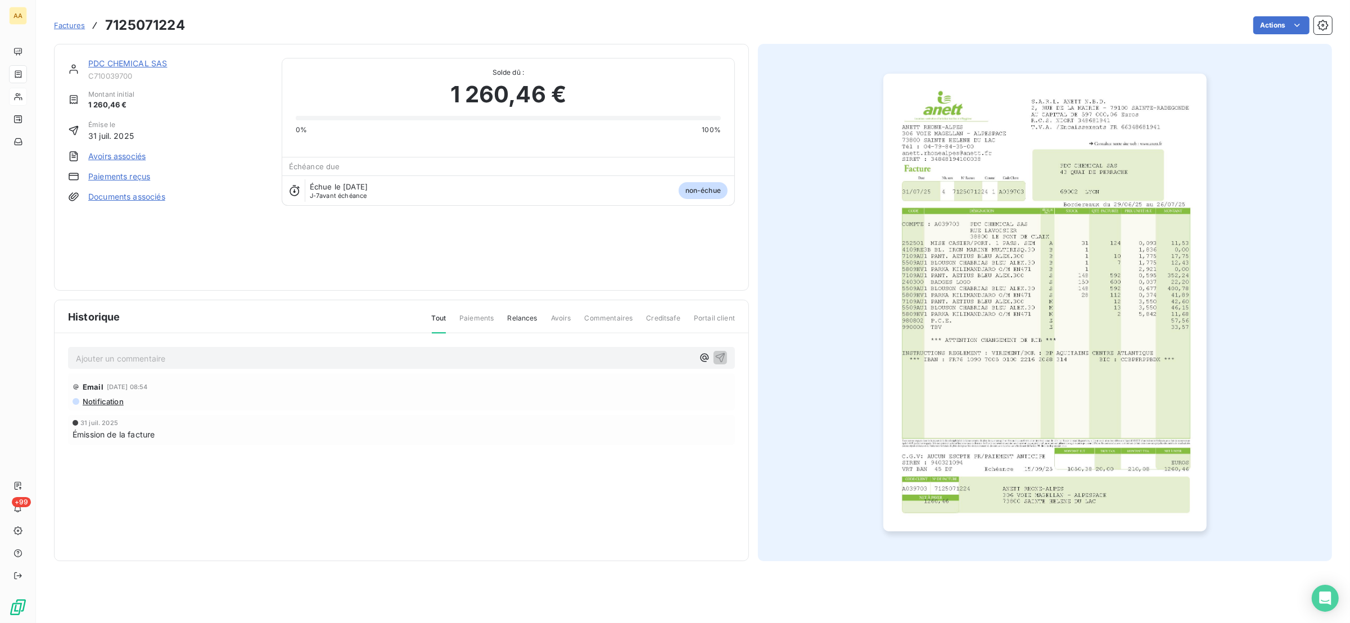
click at [999, 201] on img "button" at bounding box center [1044, 303] width 323 height 458
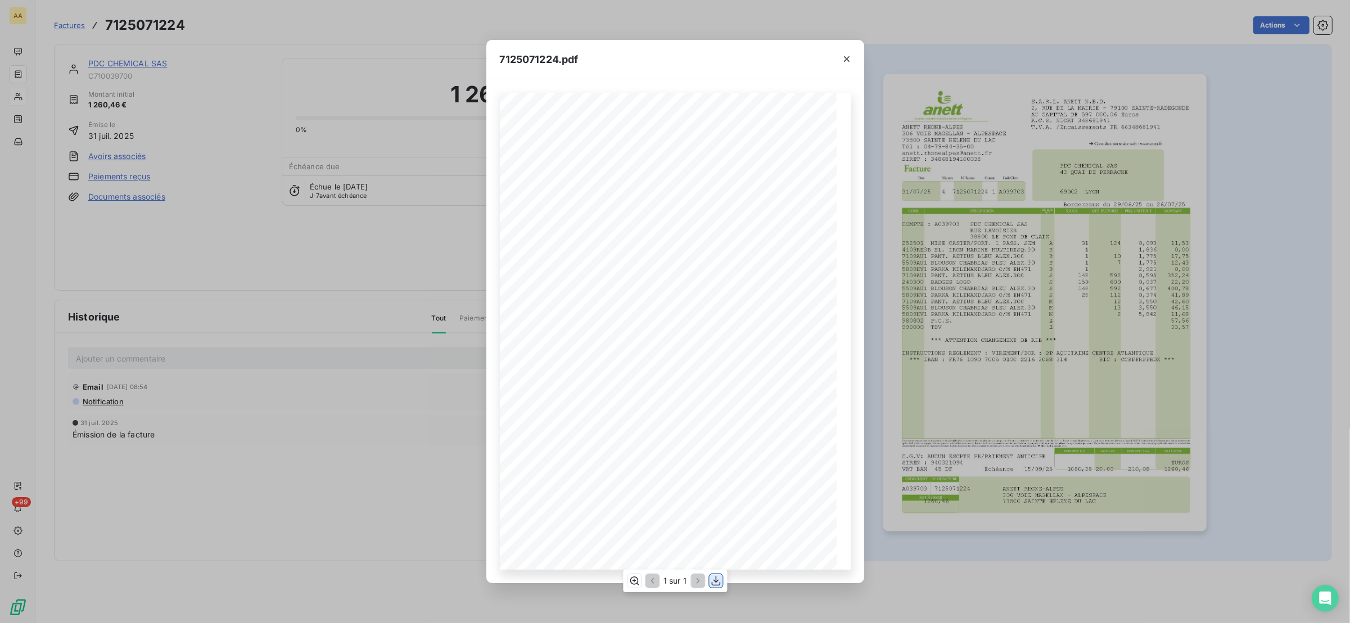
click at [716, 586] on button "button" at bounding box center [715, 580] width 13 height 13
click at [201, 296] on div "7125071224.pdf S.A.R.L. ANETT N.B.D. [STREET_ADDRESS] AU CAPITAL DE 597 000,06 …" at bounding box center [675, 311] width 1350 height 623
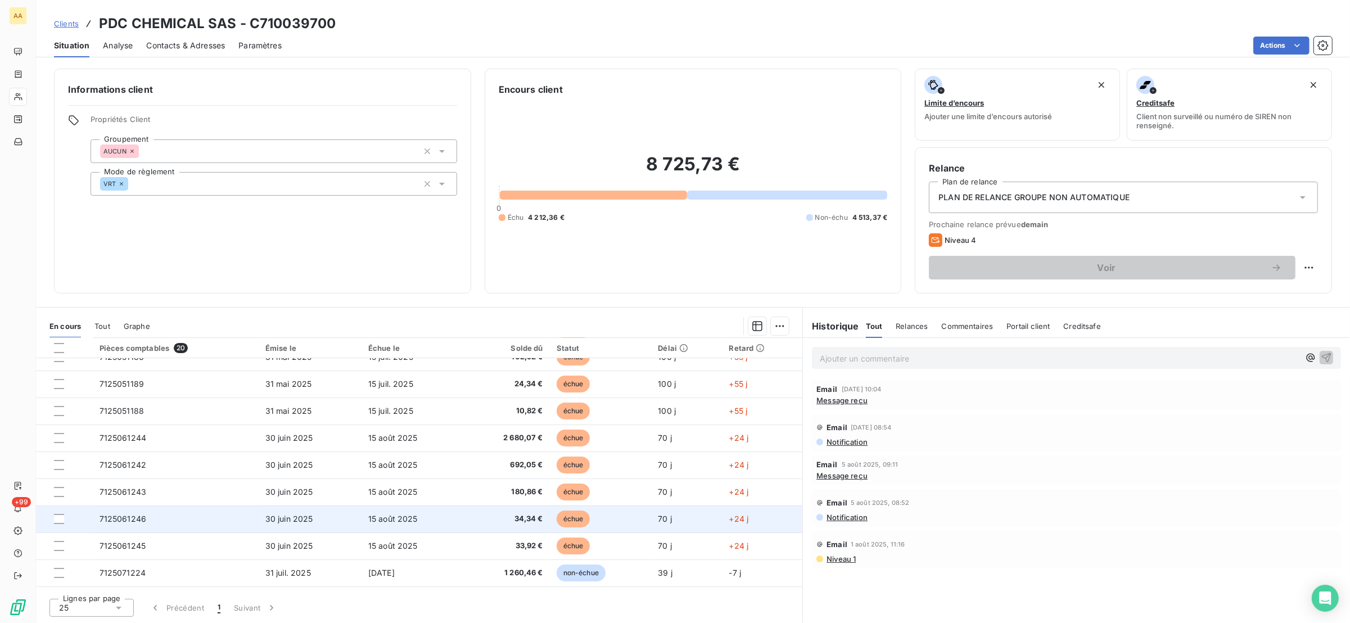
scroll to position [168, 0]
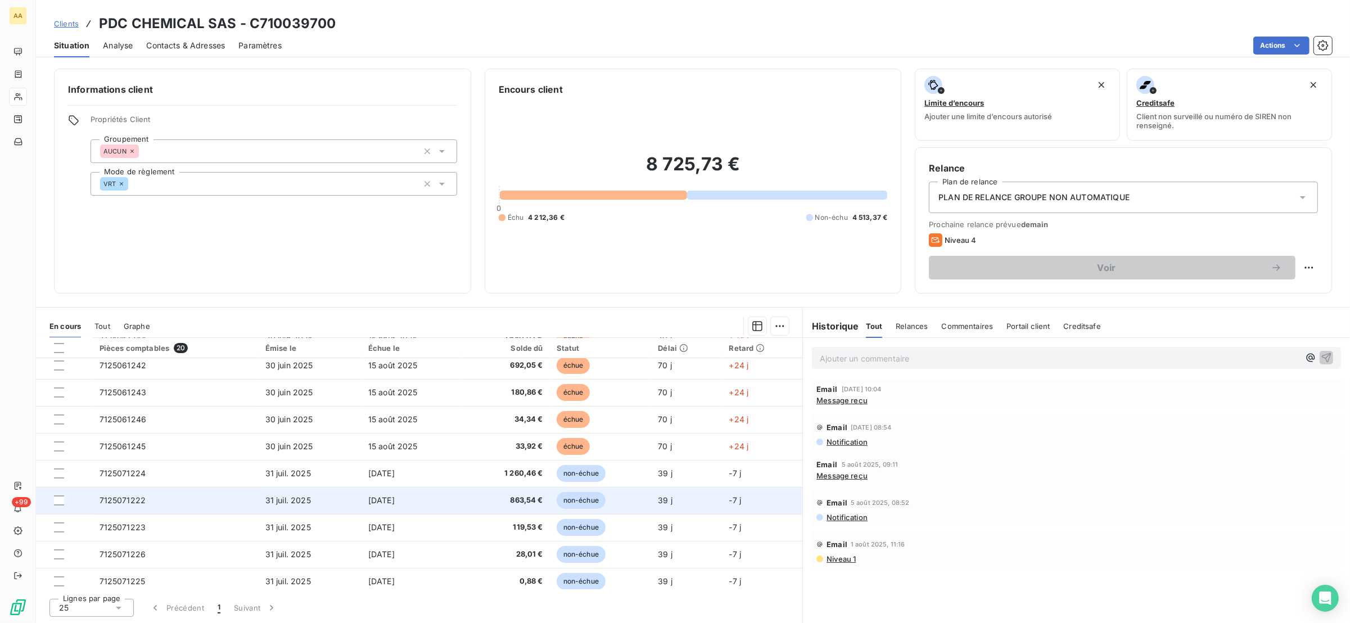
click at [154, 505] on td "7125071222" at bounding box center [176, 500] width 166 height 27
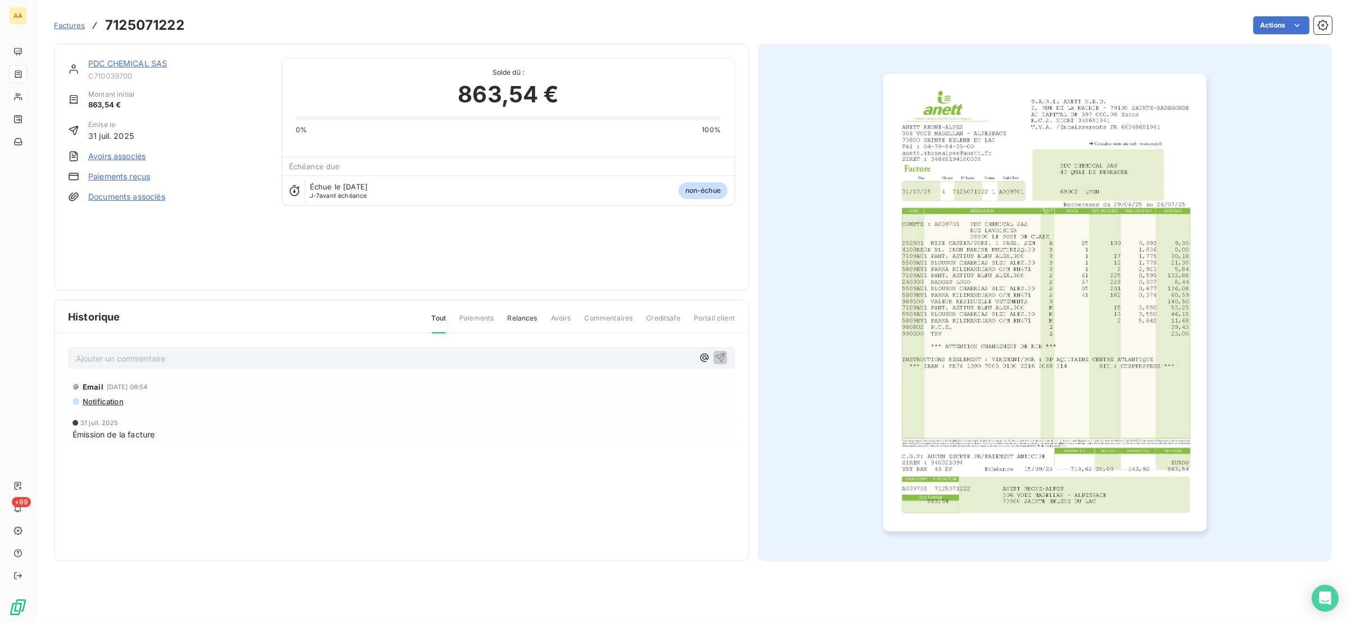
click at [995, 233] on img "button" at bounding box center [1044, 303] width 323 height 458
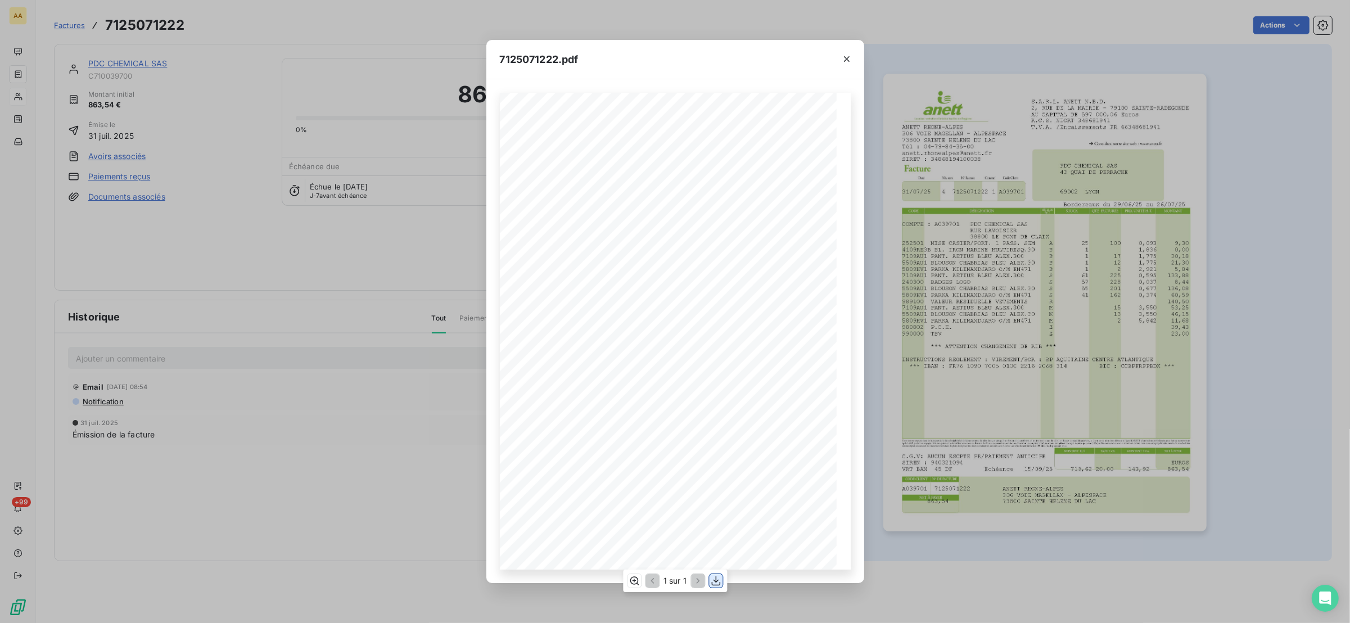
click at [712, 579] on icon "button" at bounding box center [715, 580] width 11 height 11
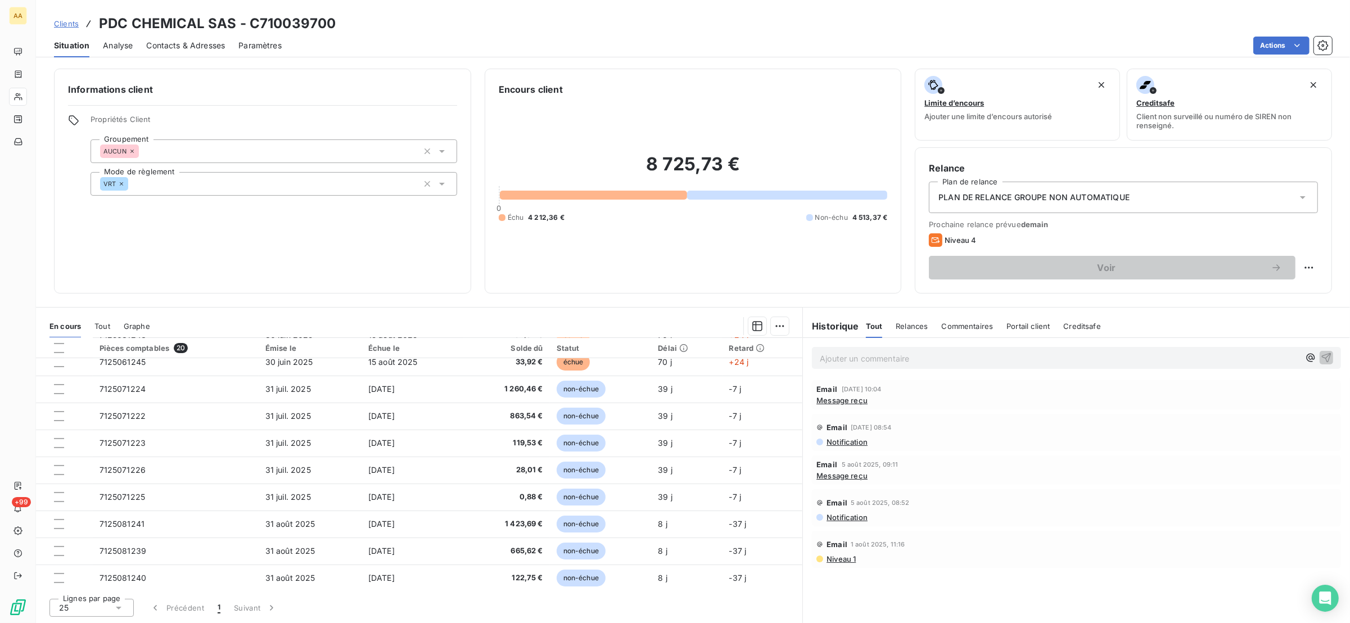
scroll to position [308, 0]
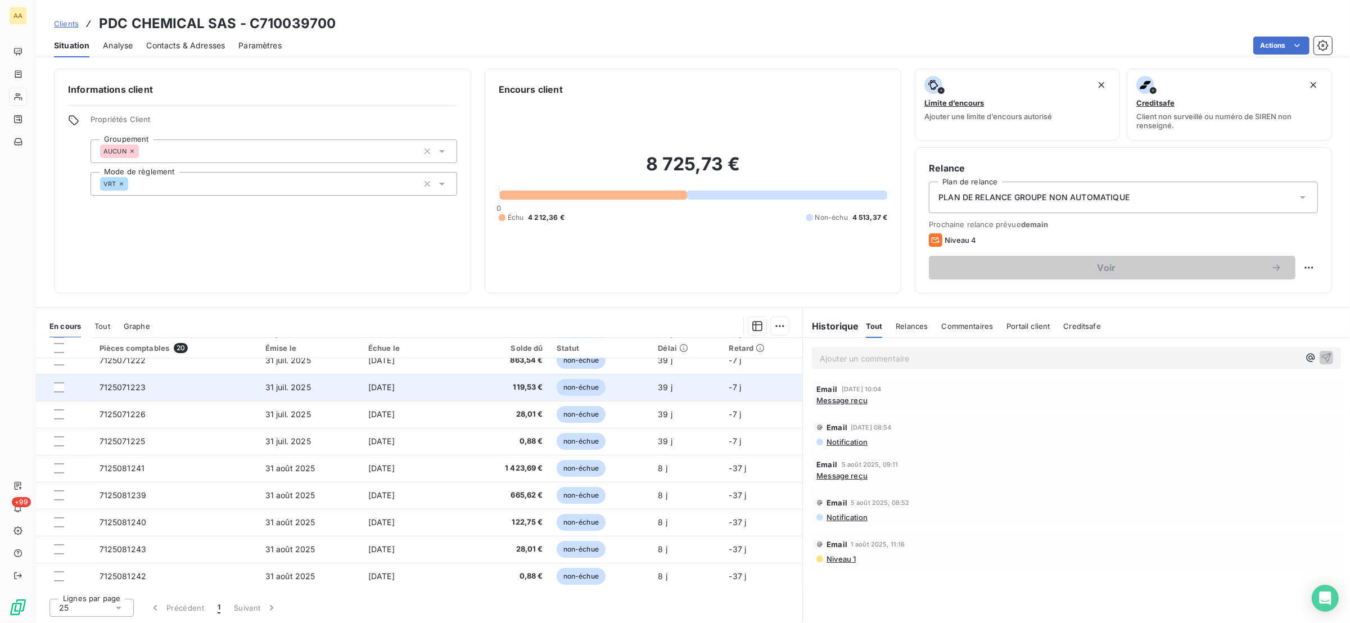
click at [139, 382] on span "7125071223" at bounding box center [123, 387] width 47 height 10
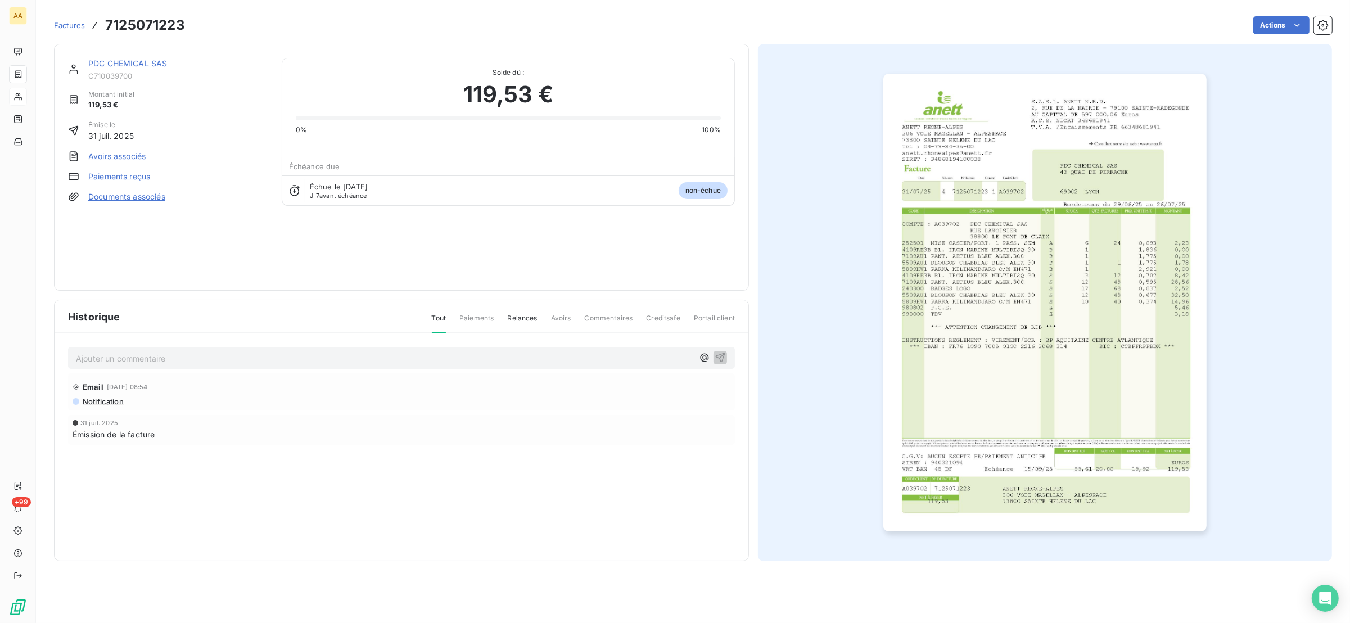
click at [939, 280] on img "button" at bounding box center [1044, 303] width 323 height 458
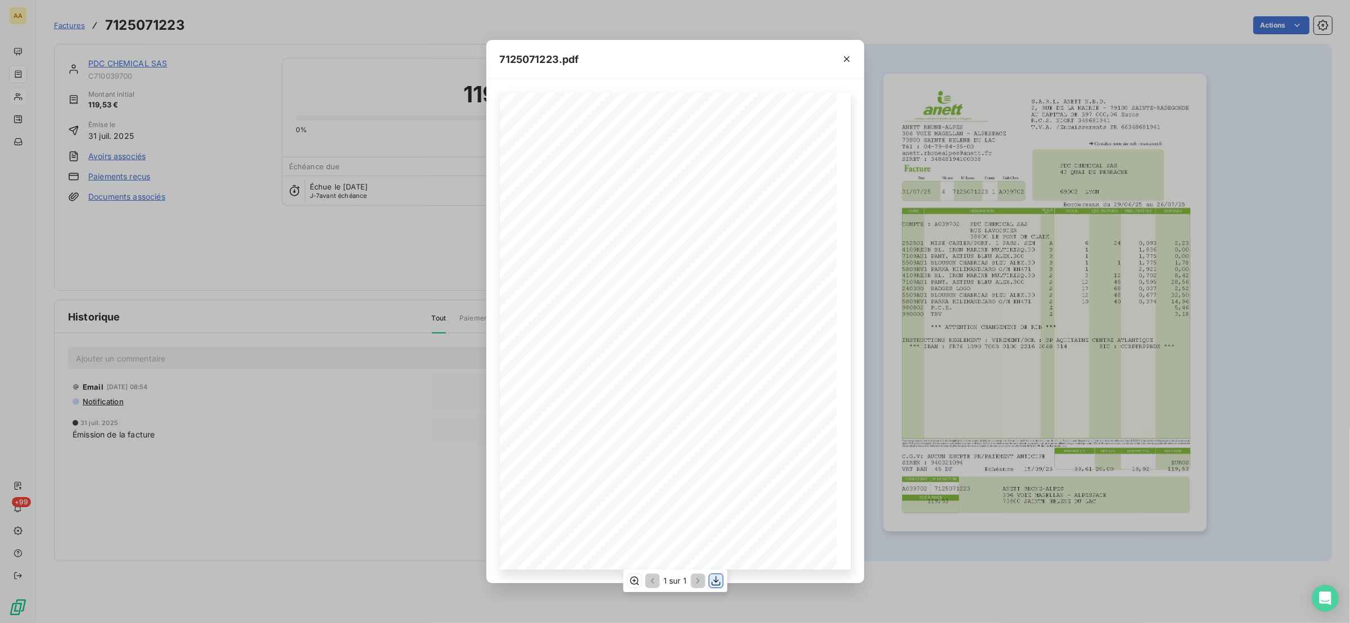
click at [715, 584] on icon "button" at bounding box center [715, 580] width 11 height 11
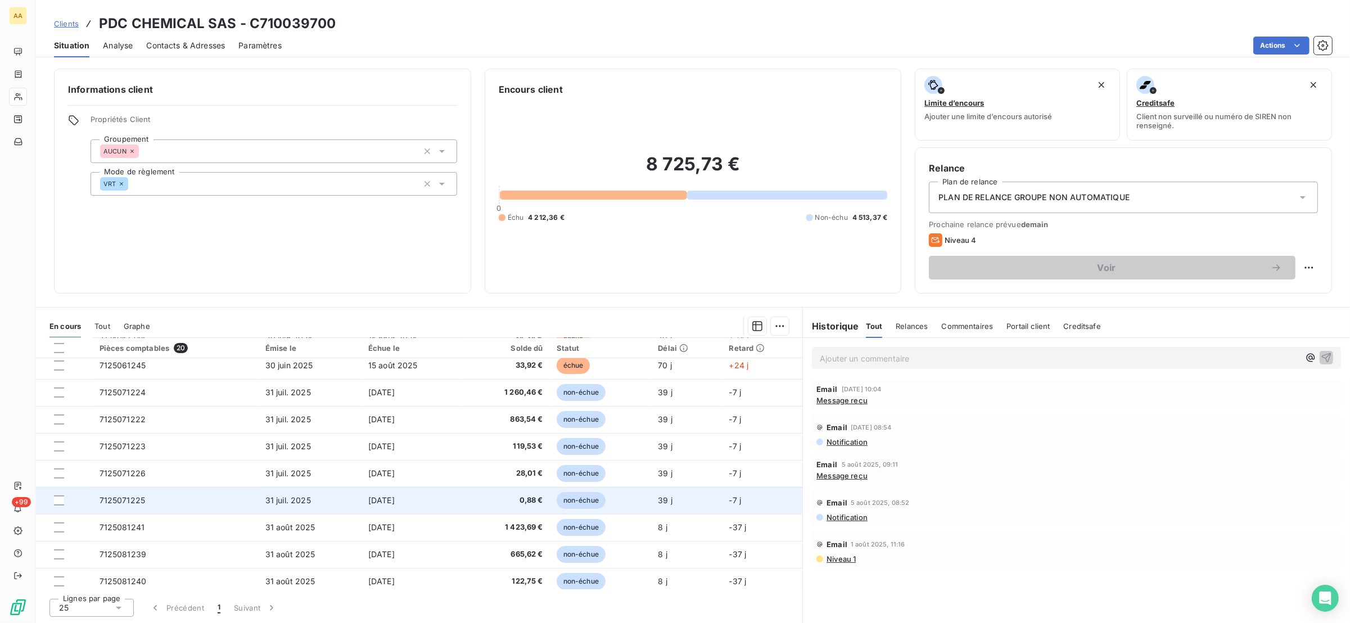
scroll to position [252, 0]
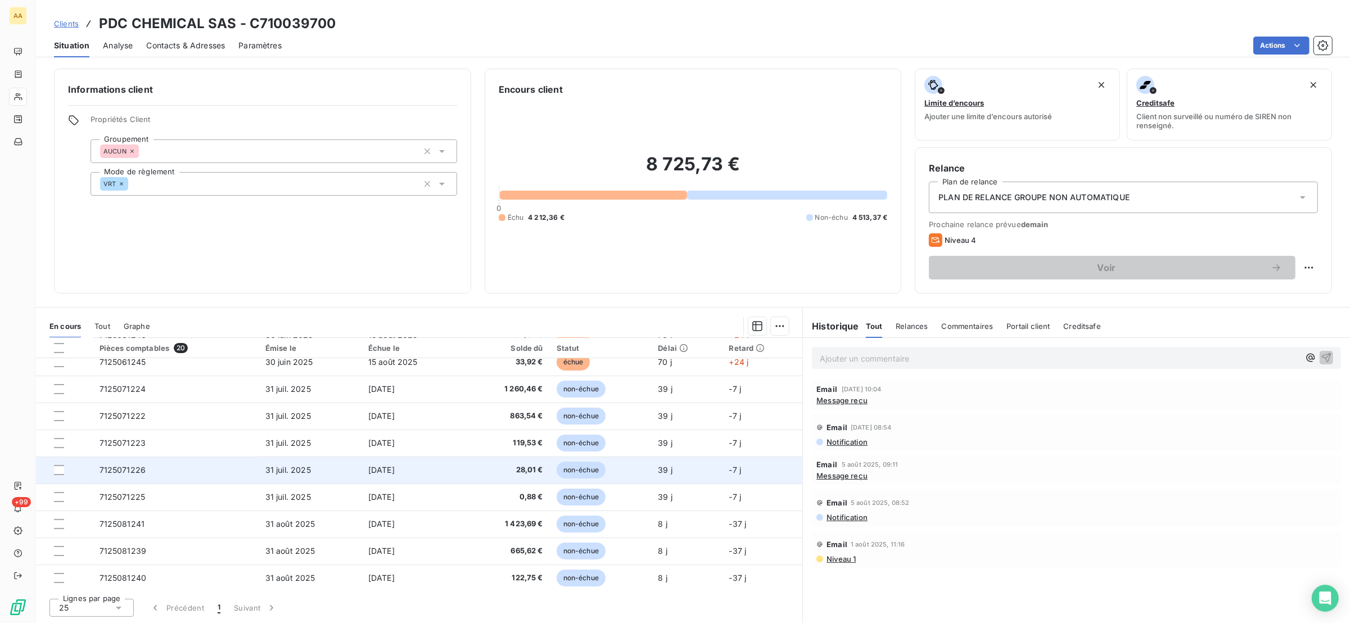
click at [155, 466] on td "7125071226" at bounding box center [176, 470] width 166 height 27
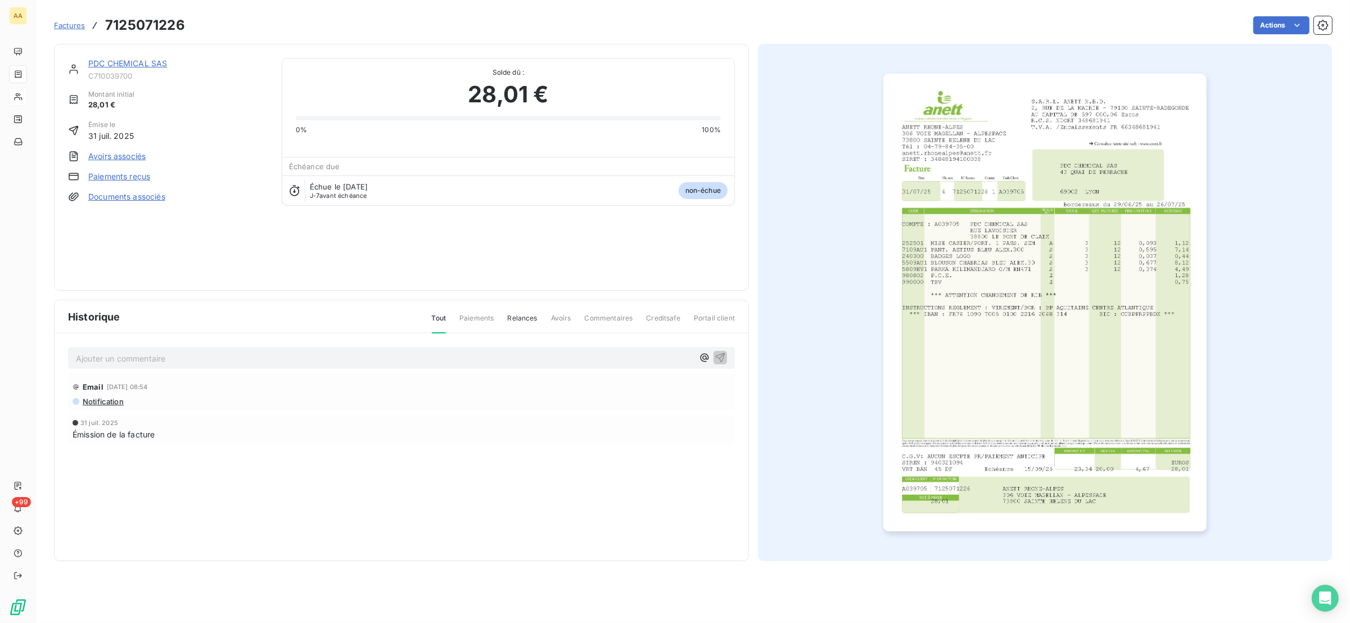
click at [1019, 305] on img "button" at bounding box center [1044, 303] width 323 height 458
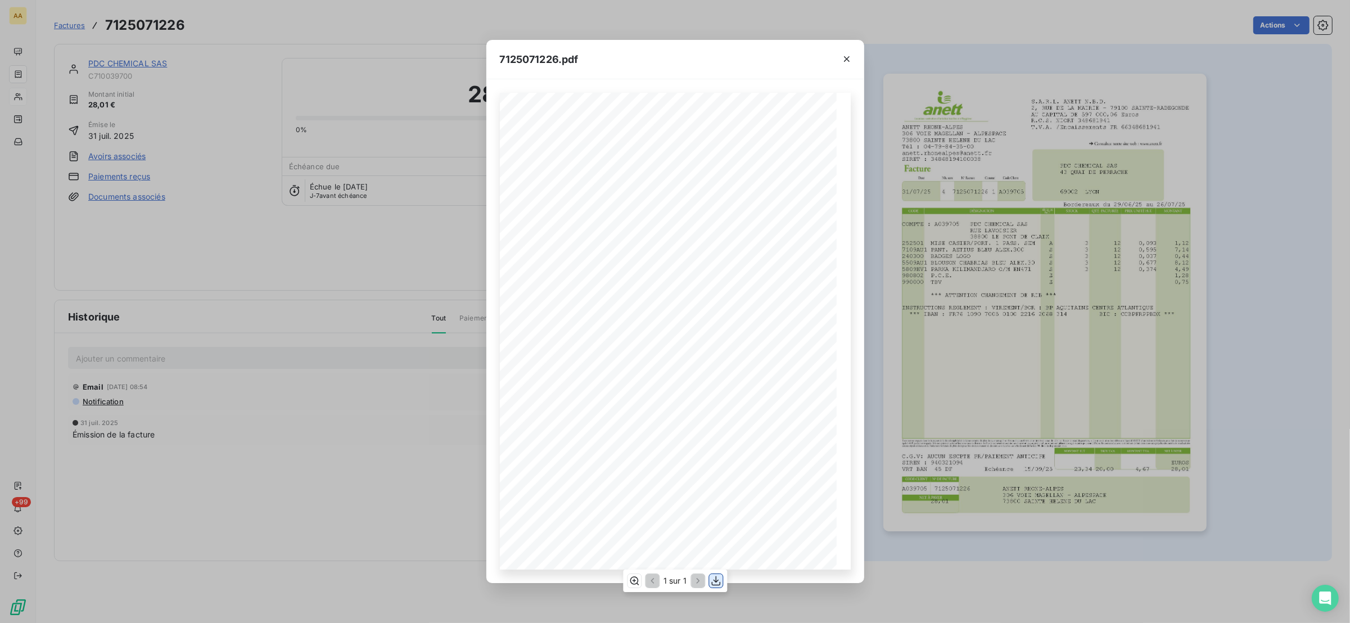
click at [712, 579] on icon "button" at bounding box center [715, 580] width 11 height 11
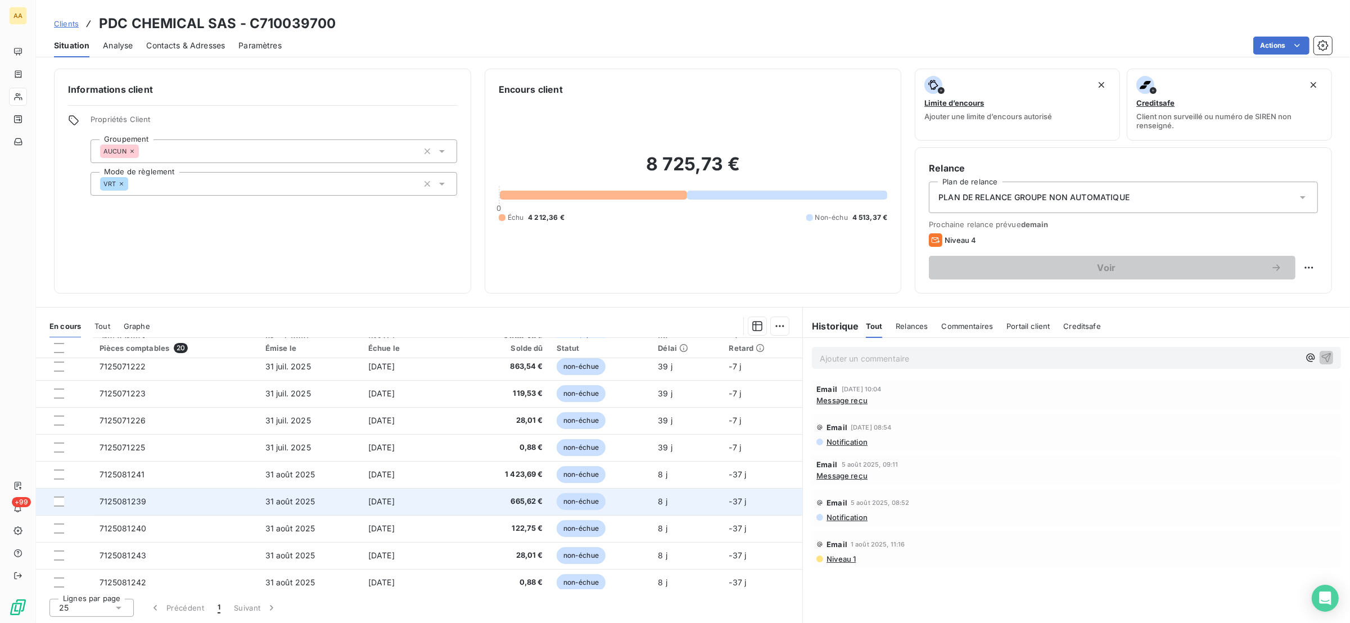
scroll to position [308, 0]
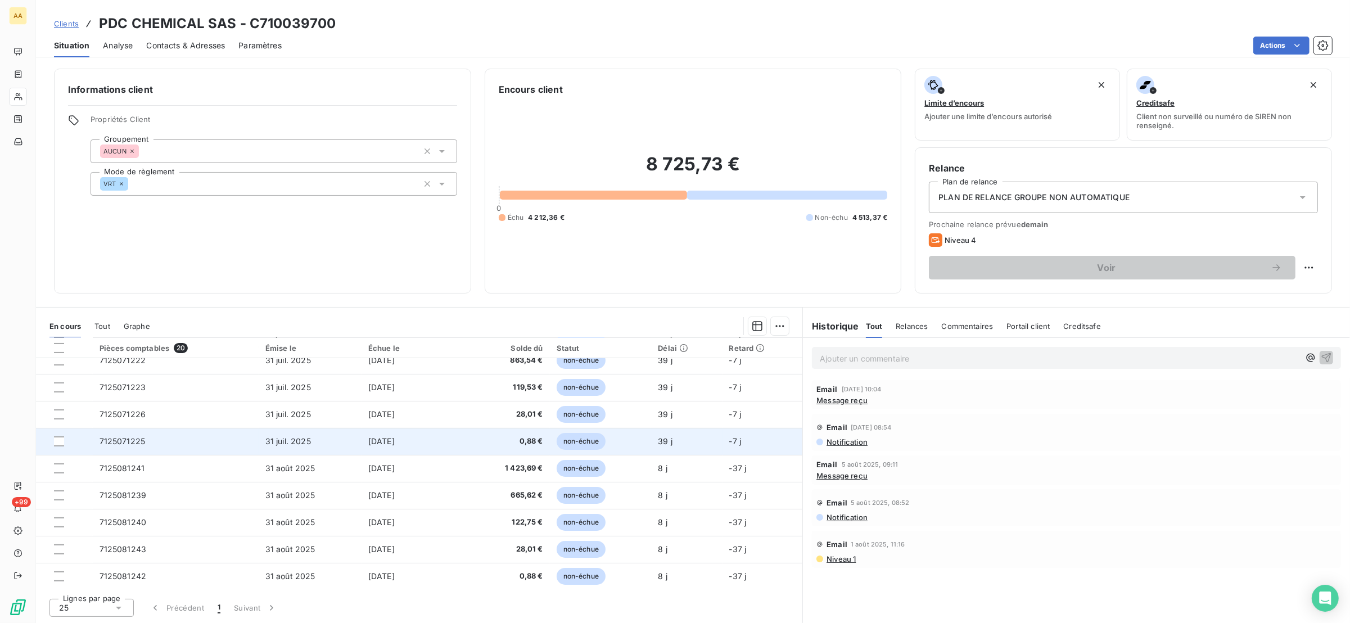
click at [183, 448] on td "7125071225" at bounding box center [176, 441] width 166 height 27
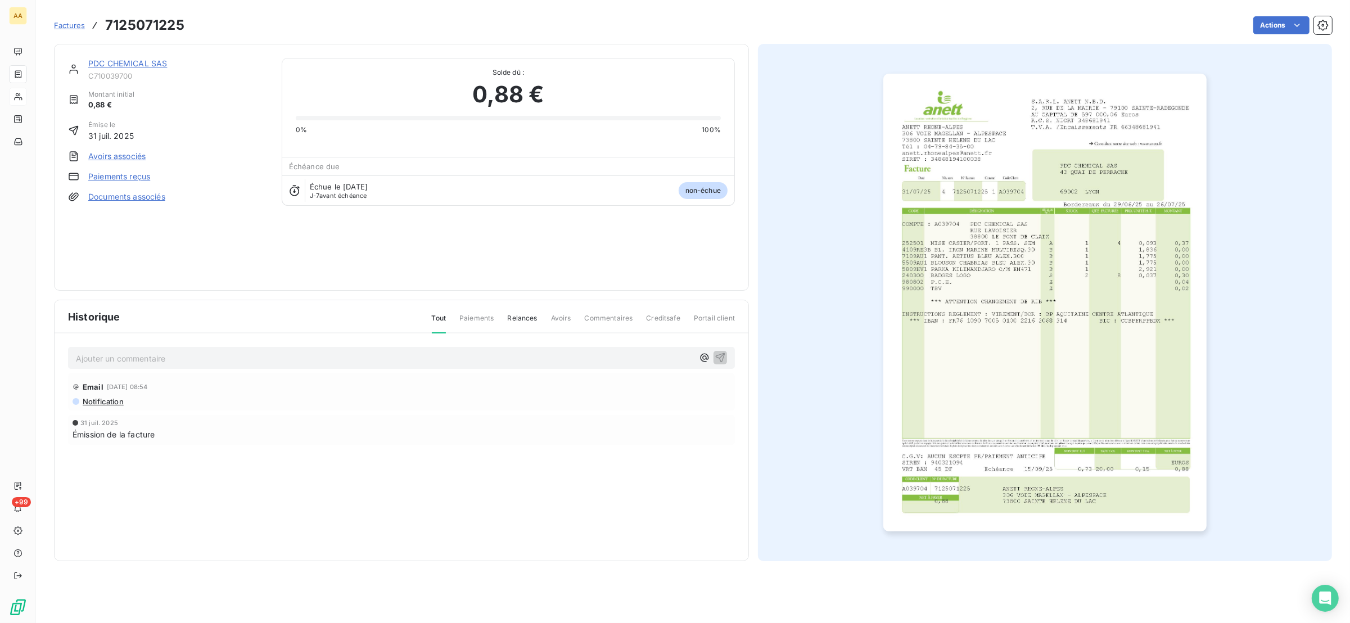
click at [964, 331] on img "button" at bounding box center [1044, 303] width 323 height 458
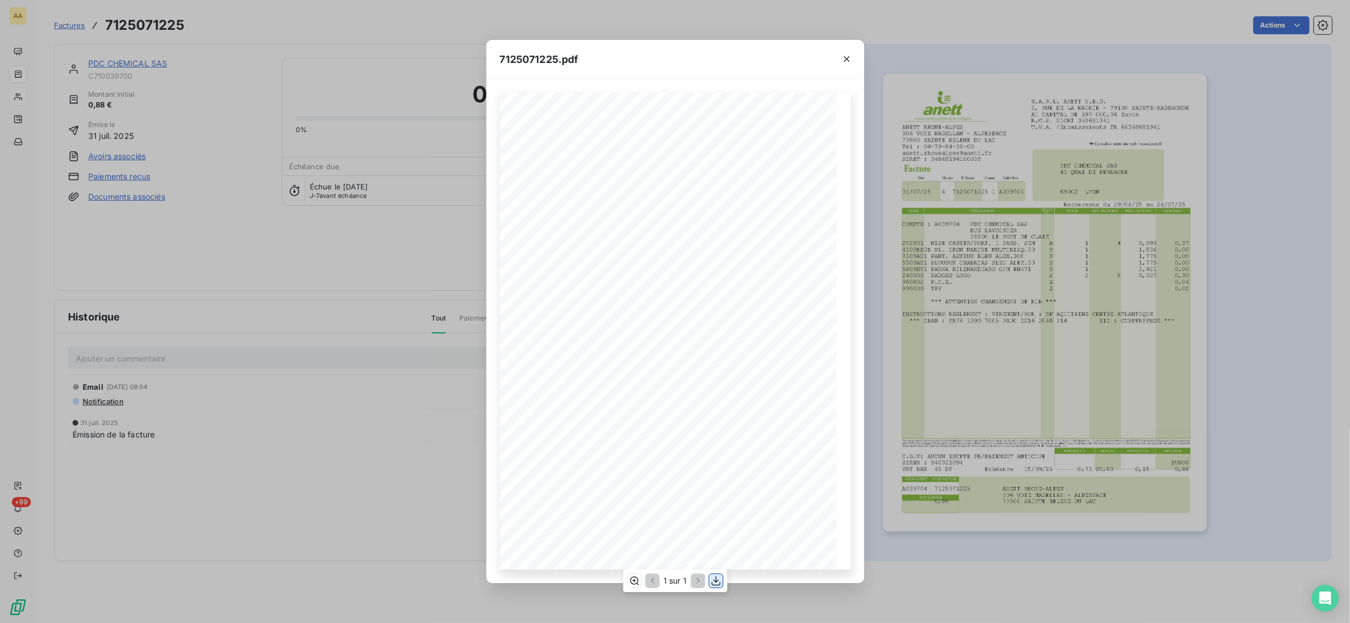
click at [717, 584] on icon "button" at bounding box center [715, 580] width 11 height 11
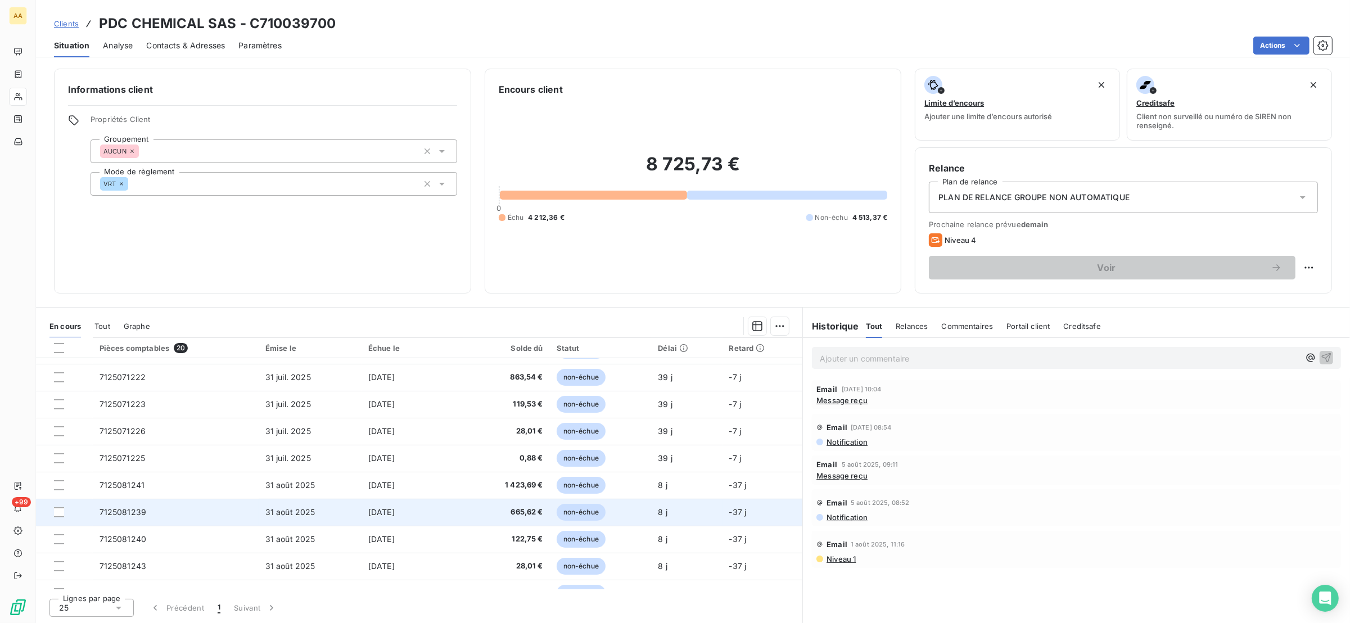
scroll to position [308, 0]
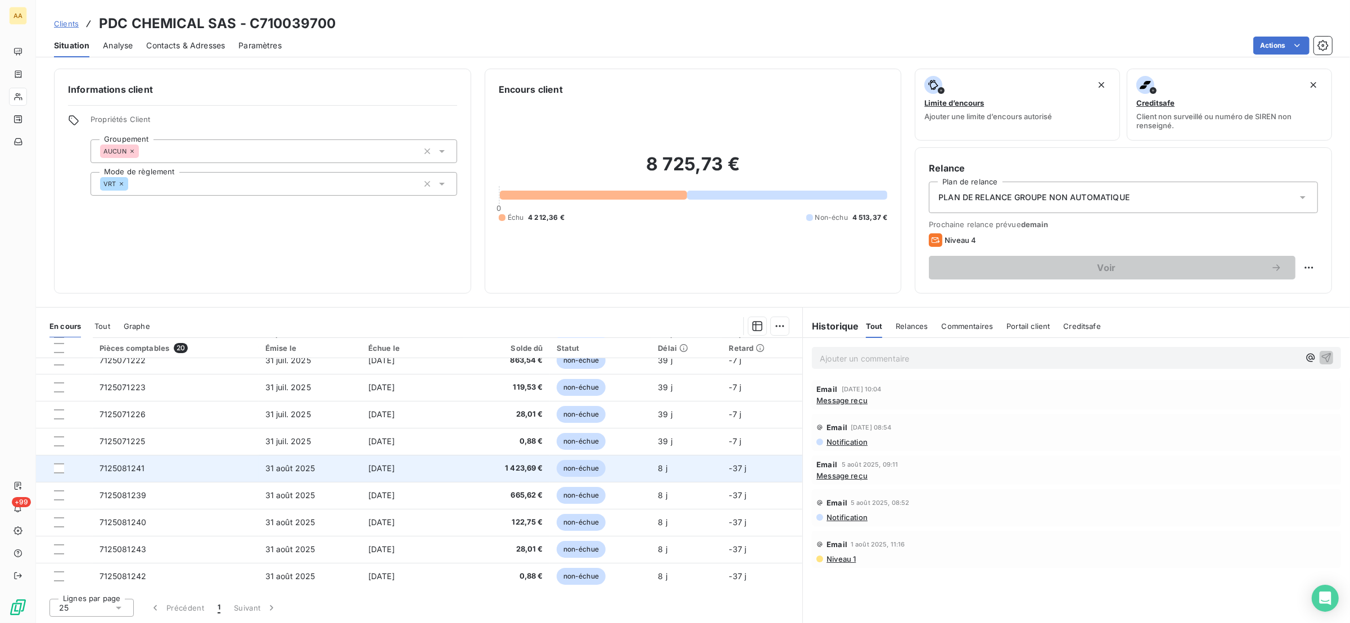
click at [184, 469] on td "7125081241" at bounding box center [176, 468] width 166 height 27
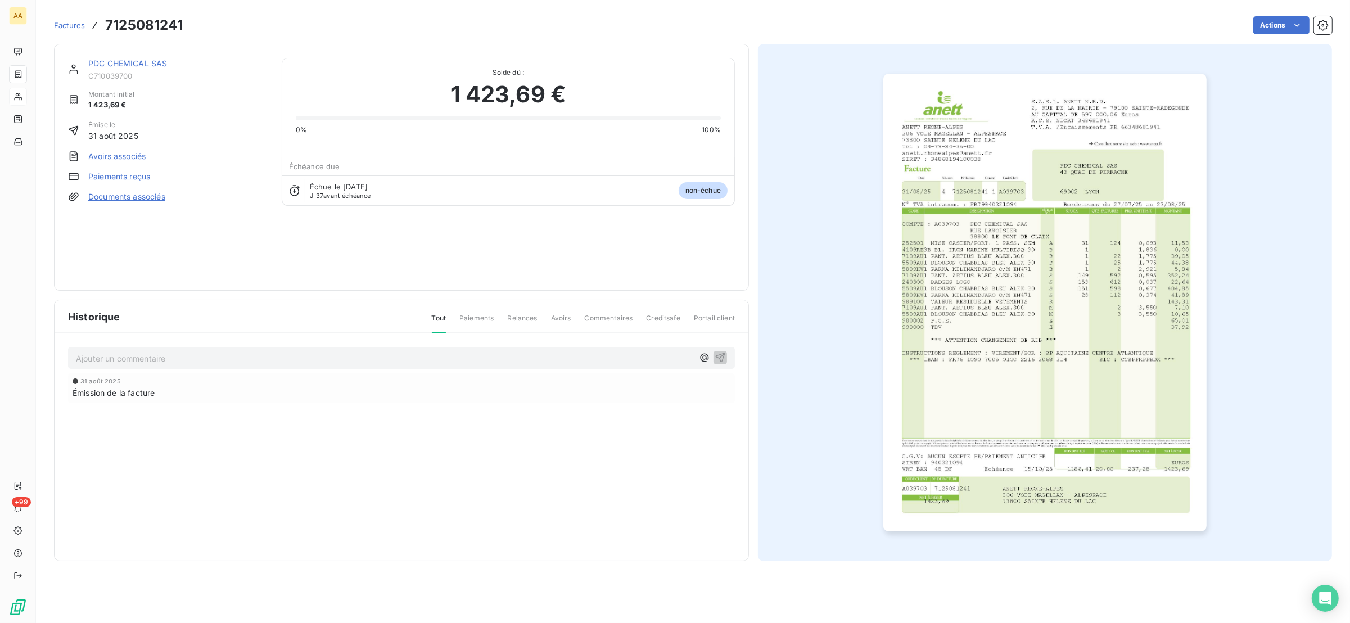
click at [1042, 256] on img "button" at bounding box center [1044, 303] width 323 height 458
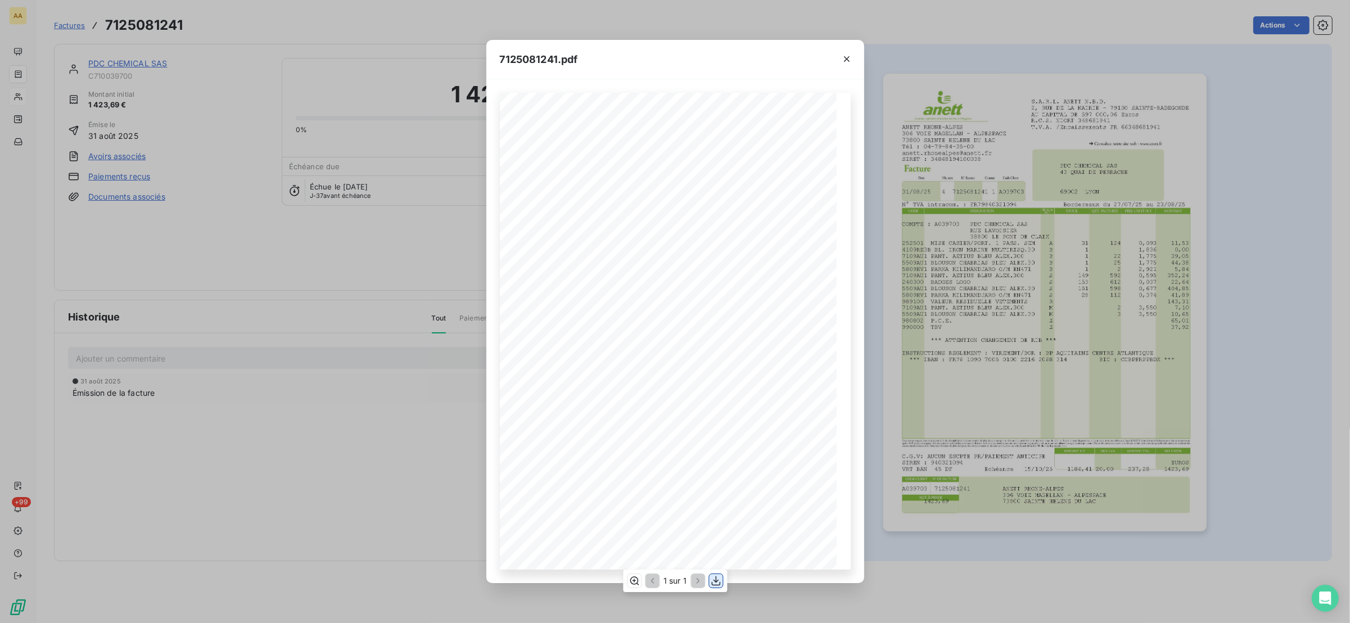
click at [715, 581] on icon "button" at bounding box center [715, 581] width 9 height 10
click at [233, 241] on div "7125081241.pdf S.A.R.L. ANETT N.B.D. [STREET_ADDRESS] AU CAPITAL DE 597 000,06 …" at bounding box center [675, 311] width 1350 height 623
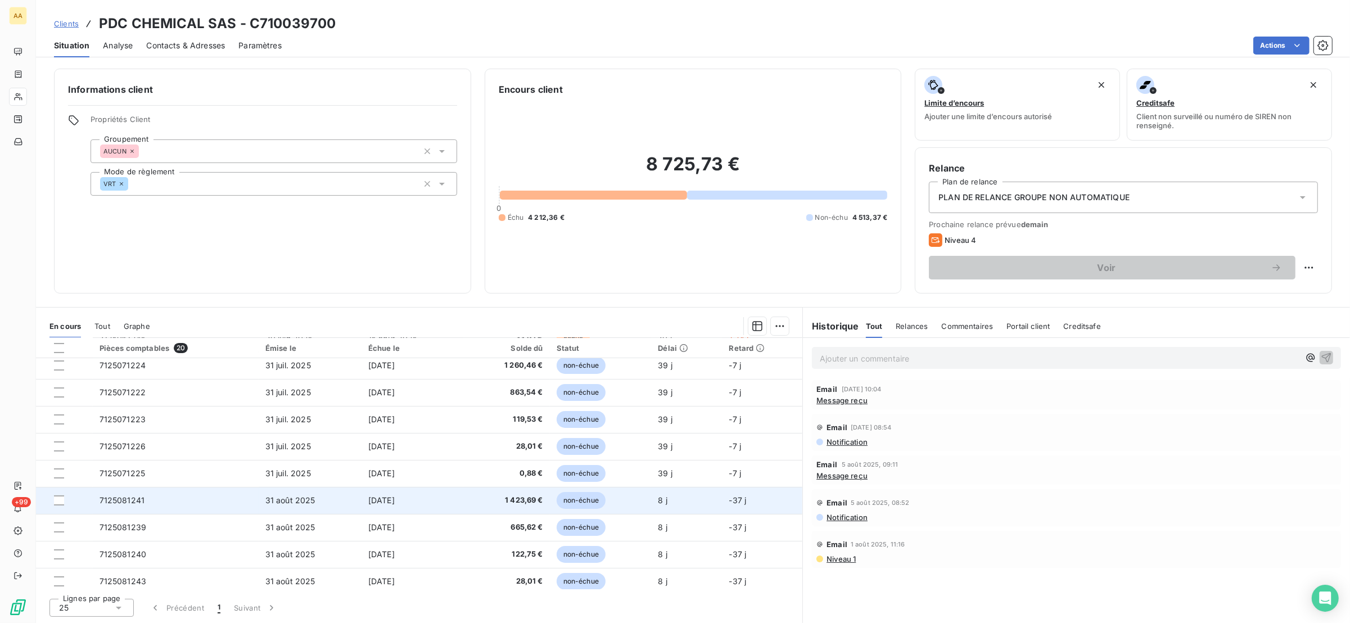
scroll to position [308, 0]
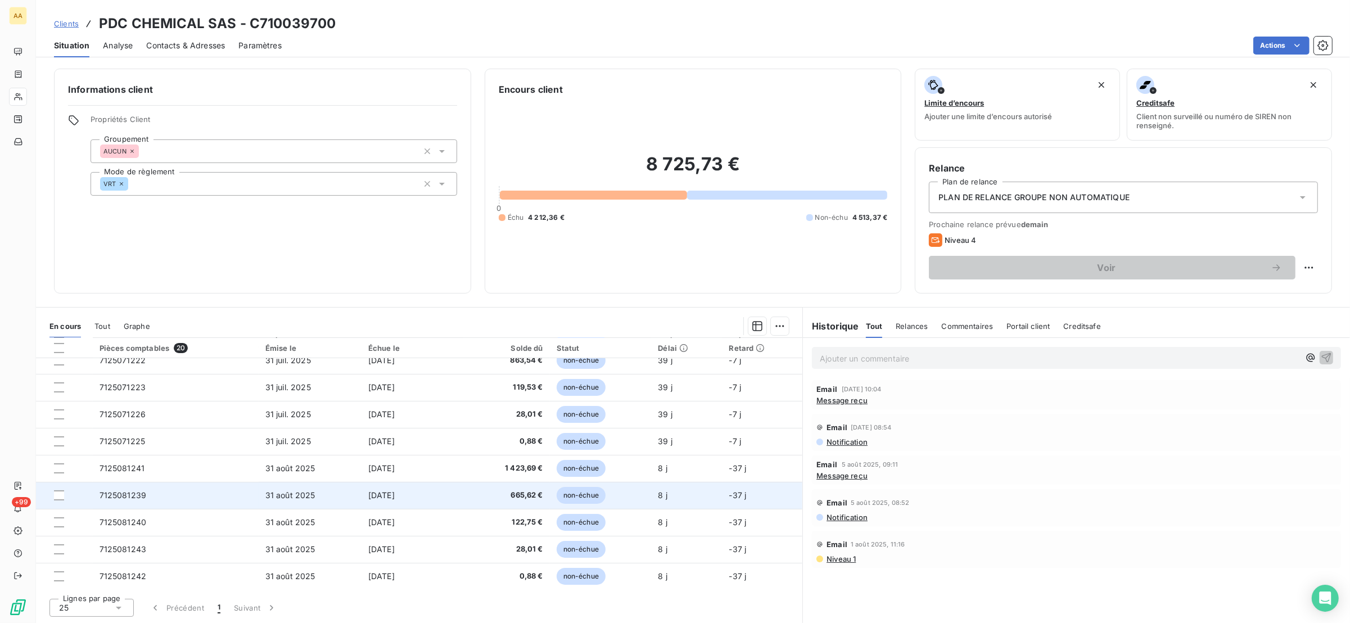
click at [132, 503] on td "7125081239" at bounding box center [176, 495] width 166 height 27
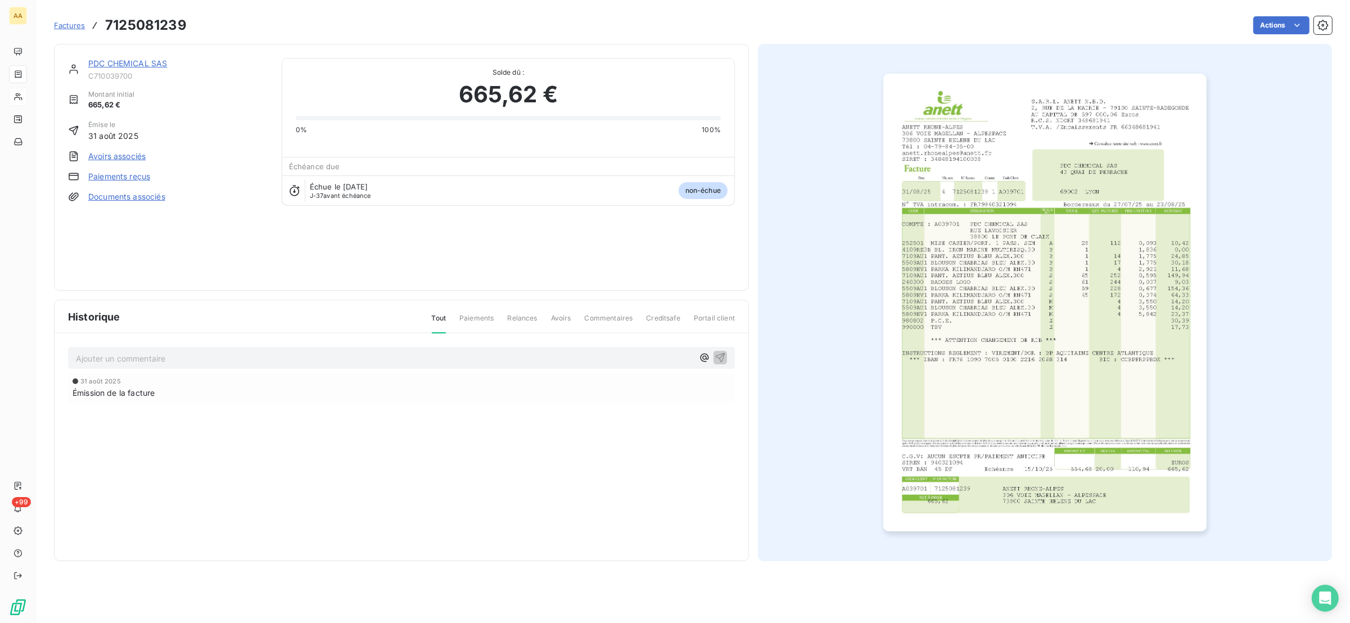
click at [928, 282] on img "button" at bounding box center [1044, 303] width 323 height 458
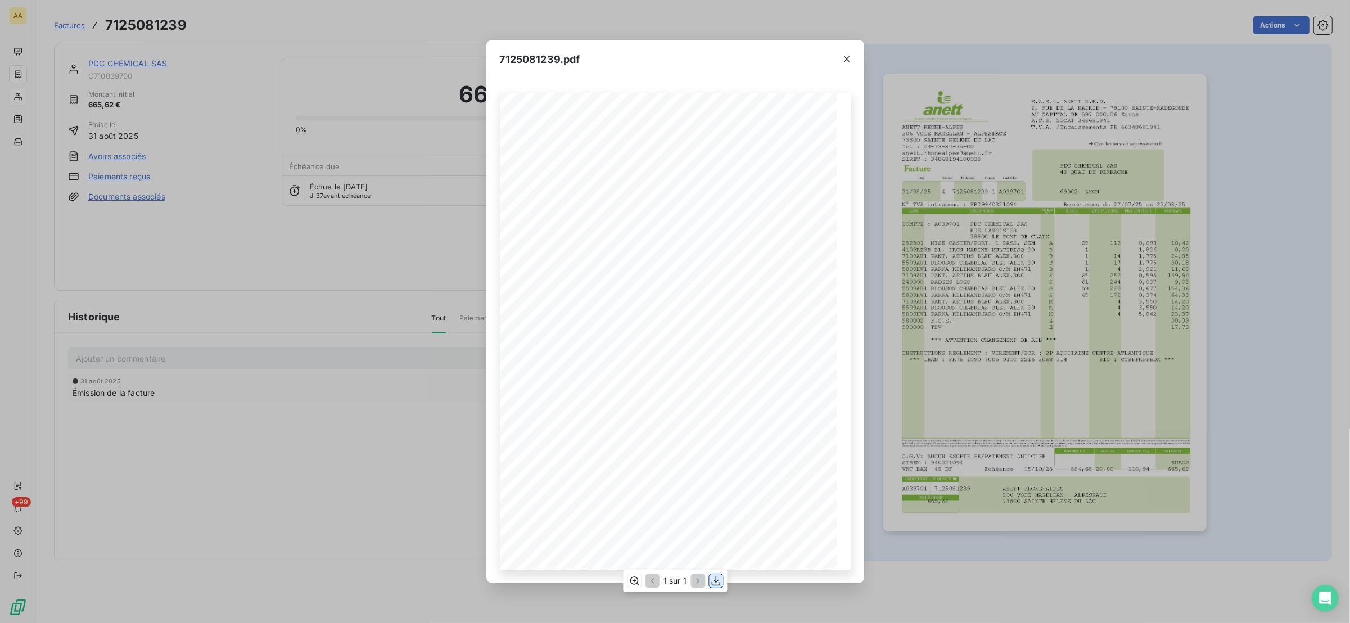
click at [721, 580] on icon "button" at bounding box center [715, 580] width 11 height 11
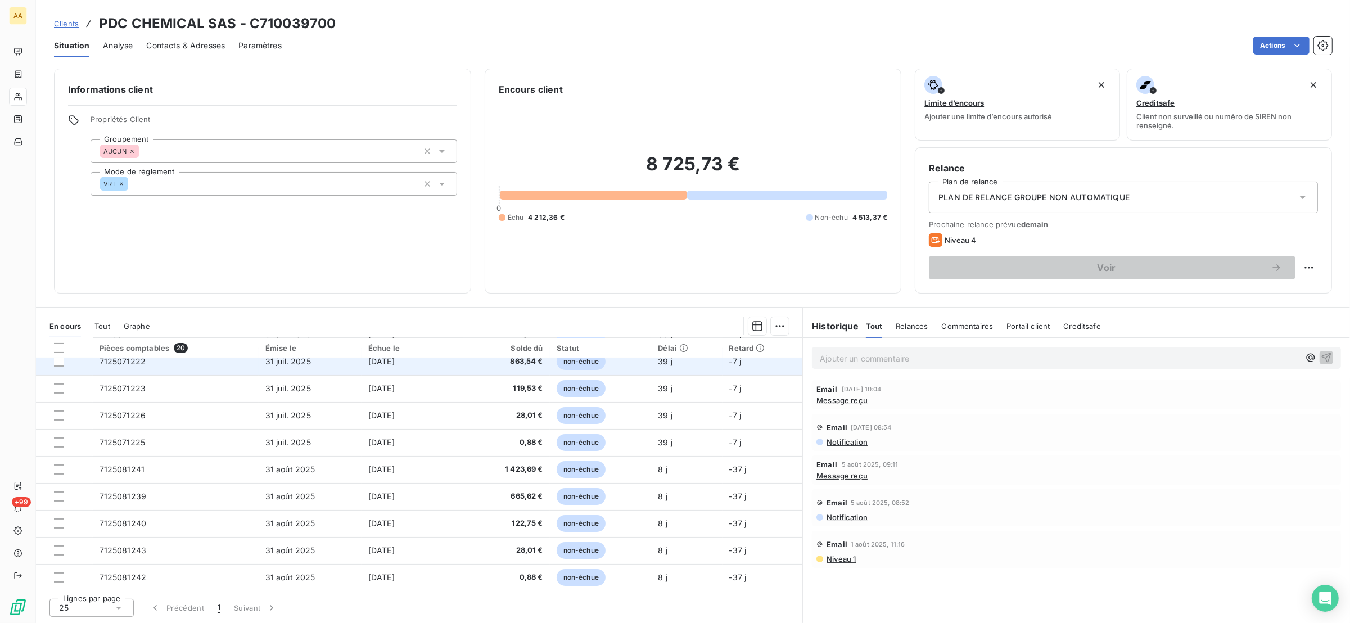
scroll to position [308, 0]
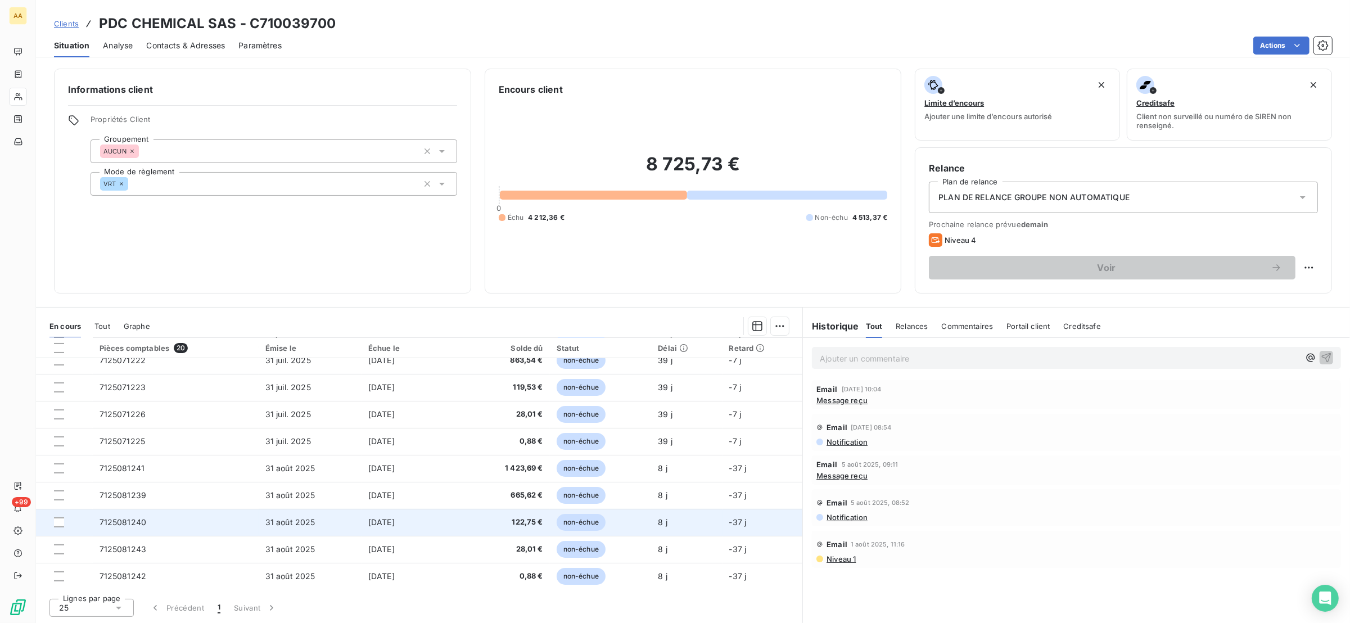
click at [145, 519] on td "7125081240" at bounding box center [176, 522] width 166 height 27
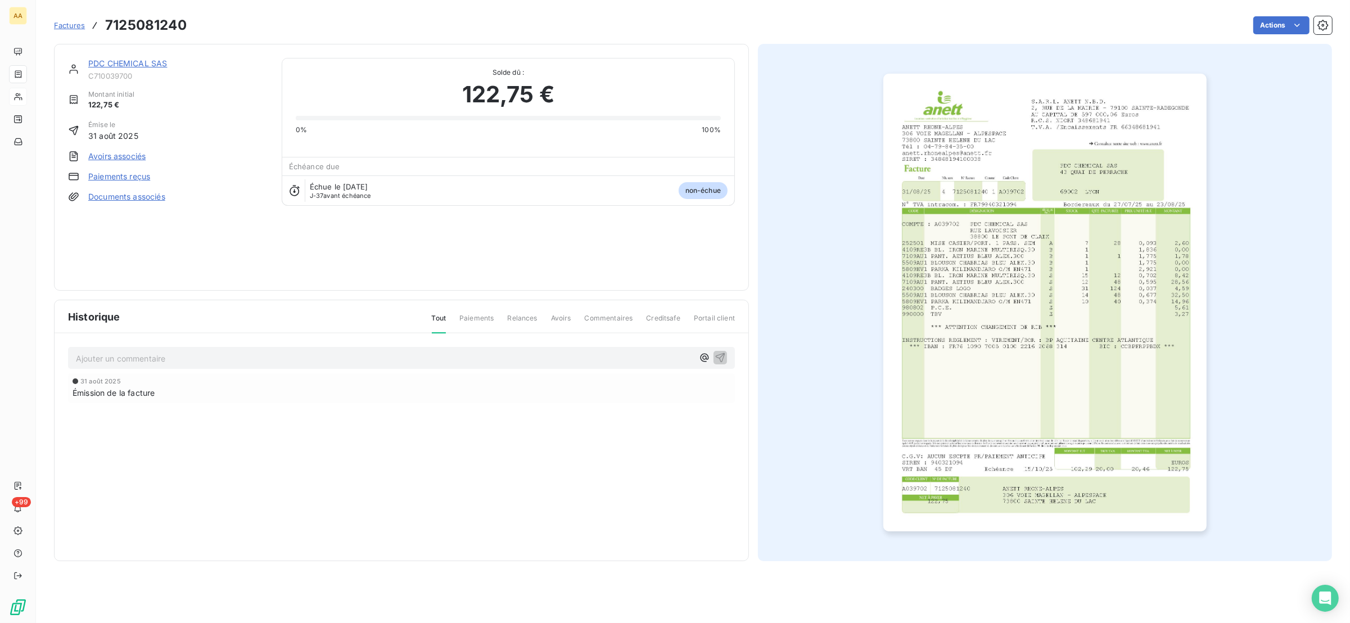
click at [979, 216] on img "button" at bounding box center [1044, 303] width 323 height 458
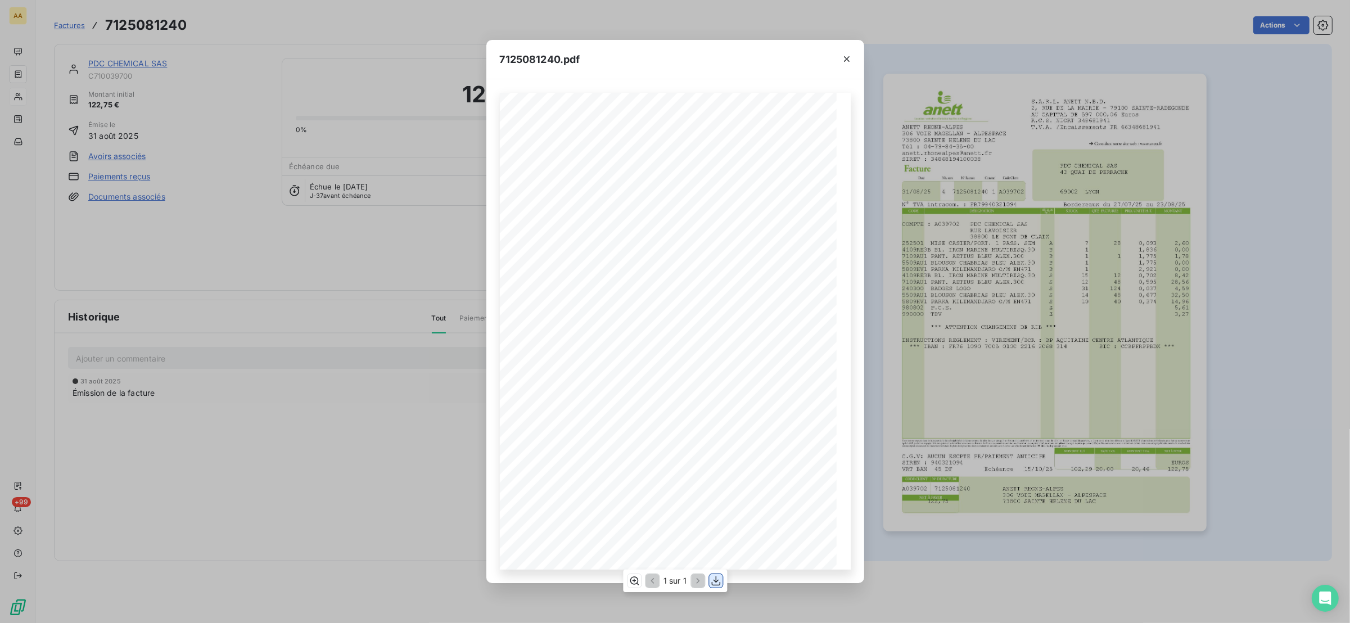
click at [716, 576] on icon "button" at bounding box center [715, 580] width 11 height 11
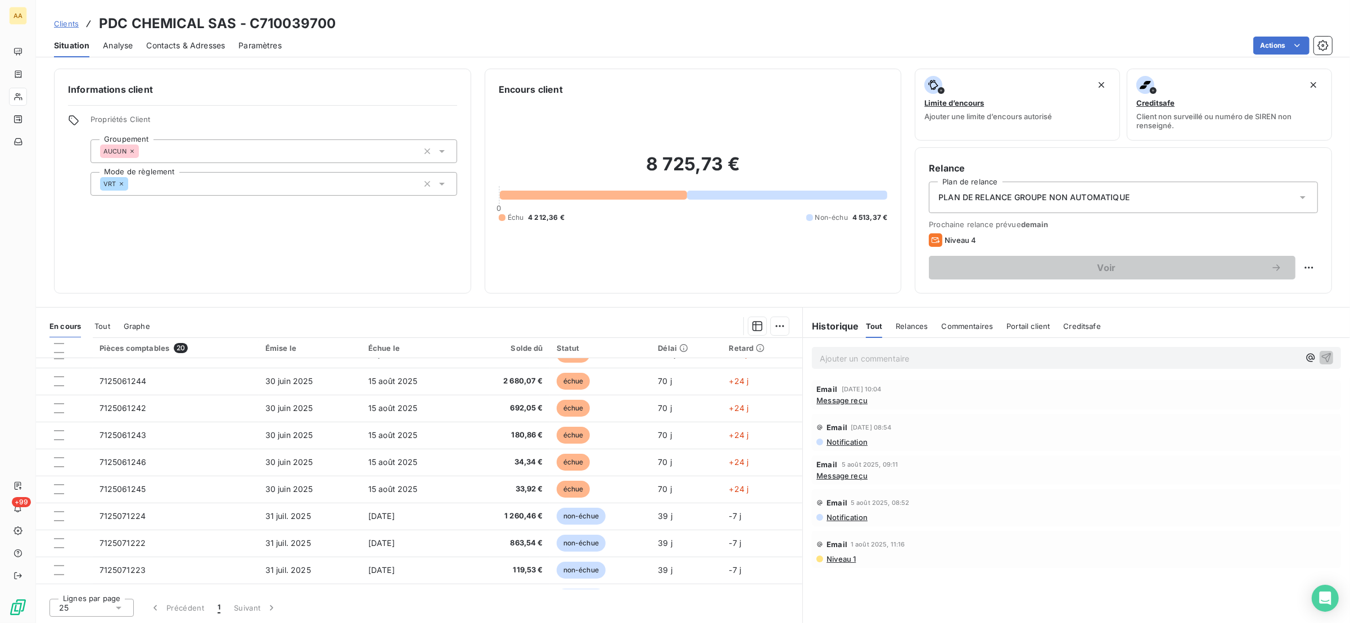
scroll to position [308, 0]
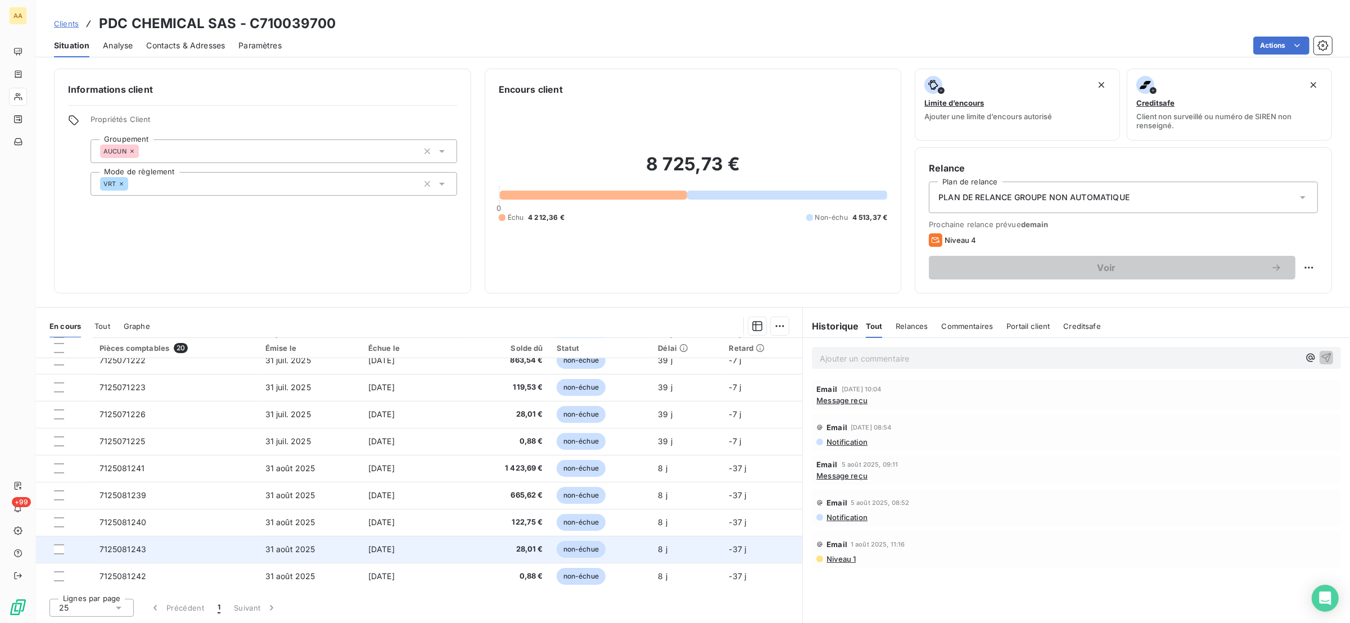
click at [154, 547] on td "7125081243" at bounding box center [176, 549] width 166 height 27
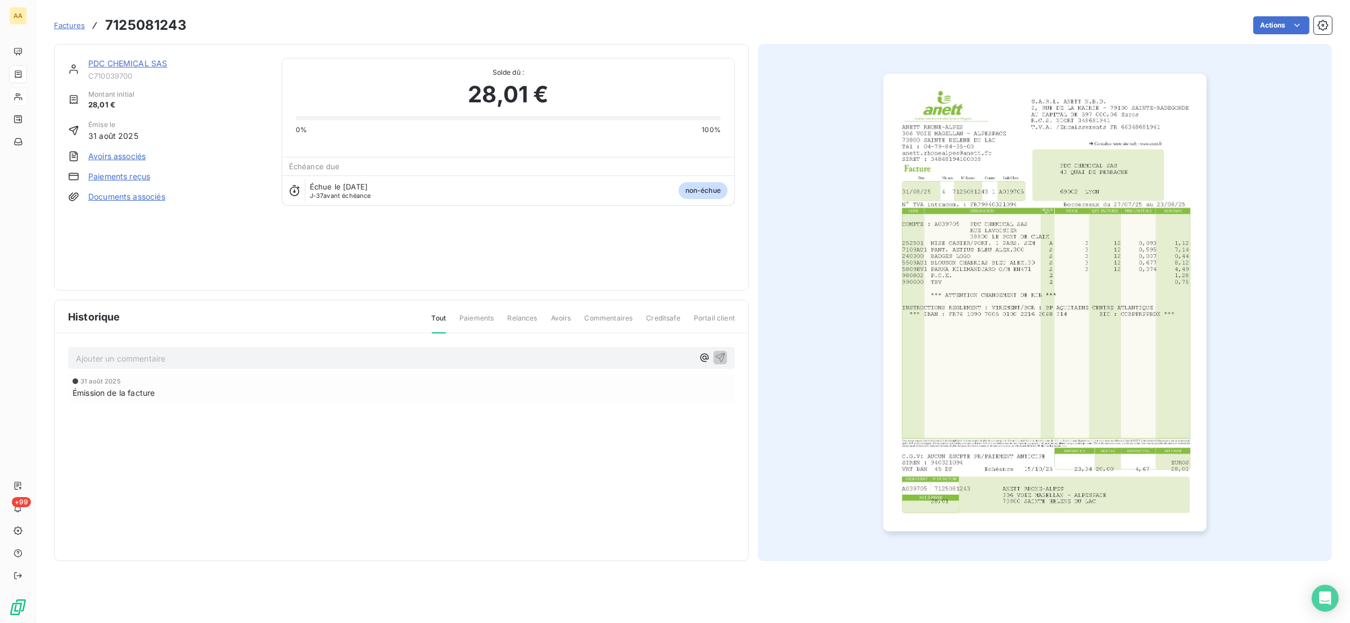
click at [988, 279] on img "button" at bounding box center [1044, 303] width 323 height 458
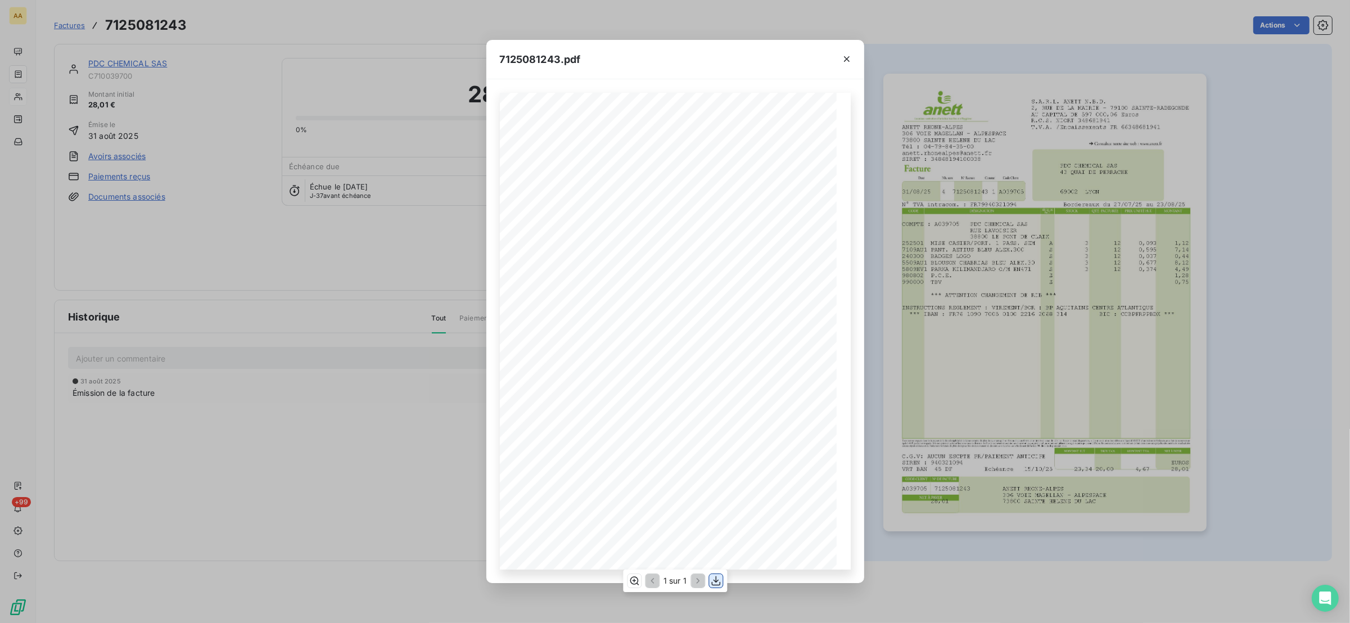
click at [712, 583] on icon "button" at bounding box center [715, 581] width 9 height 10
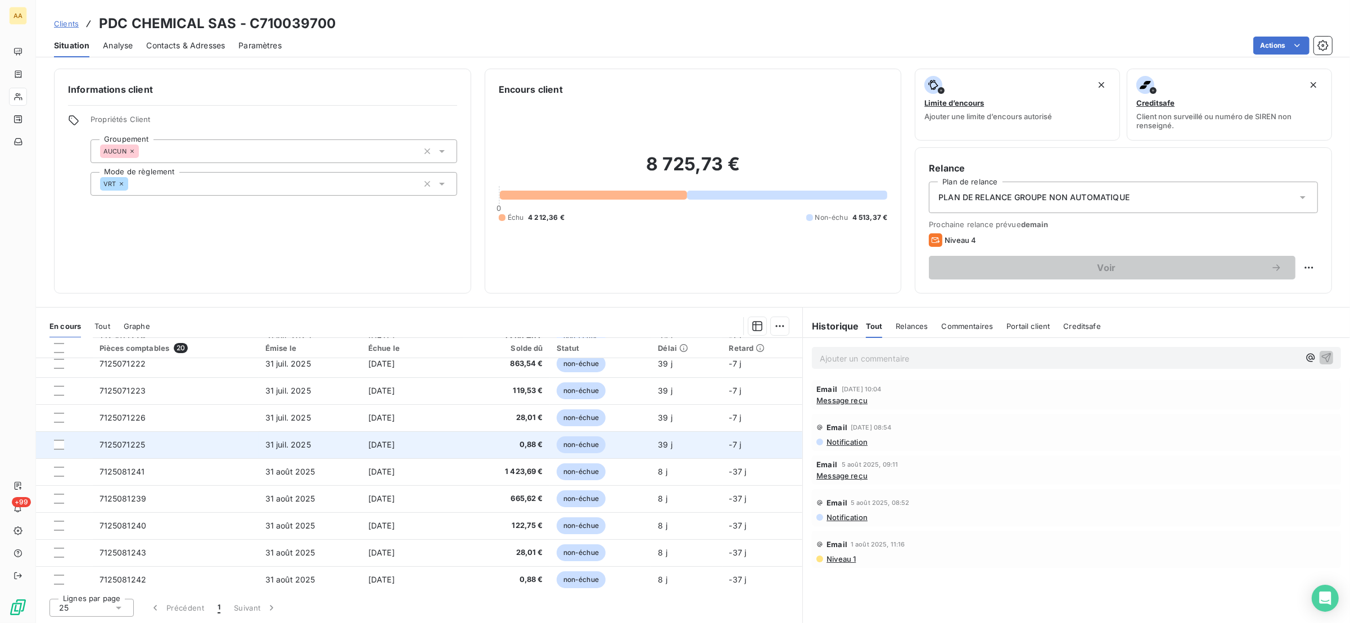
scroll to position [308, 0]
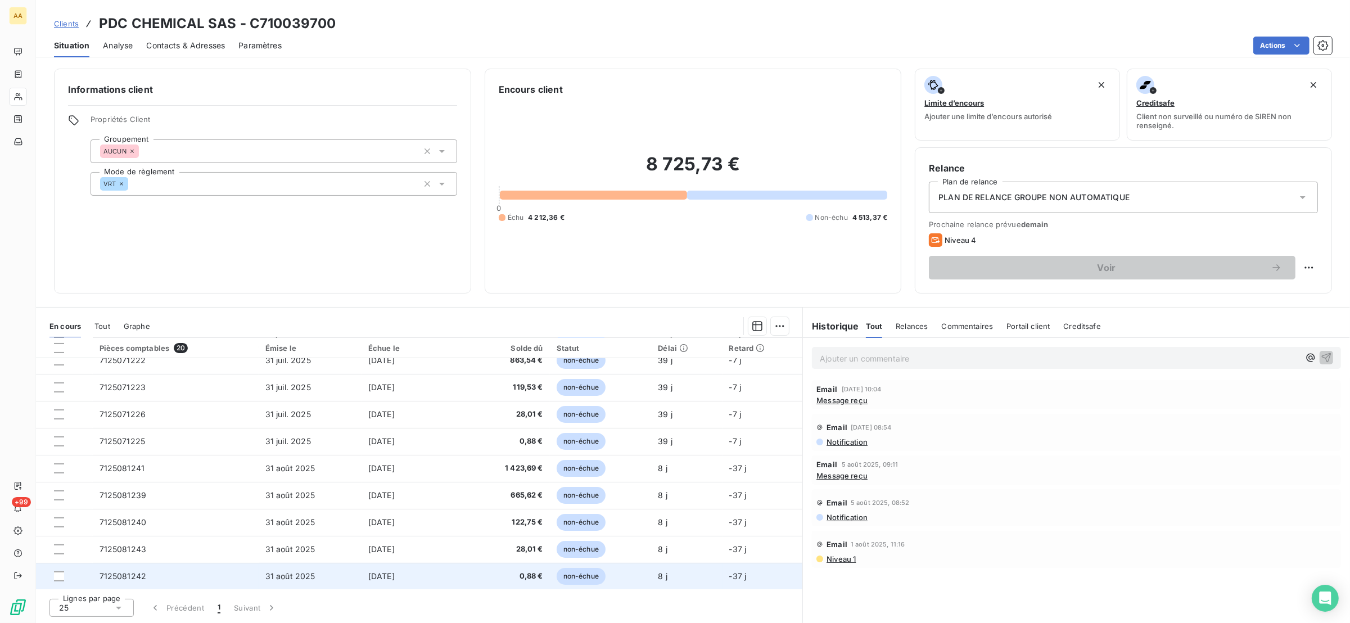
click at [171, 577] on td "7125081242" at bounding box center [176, 576] width 166 height 27
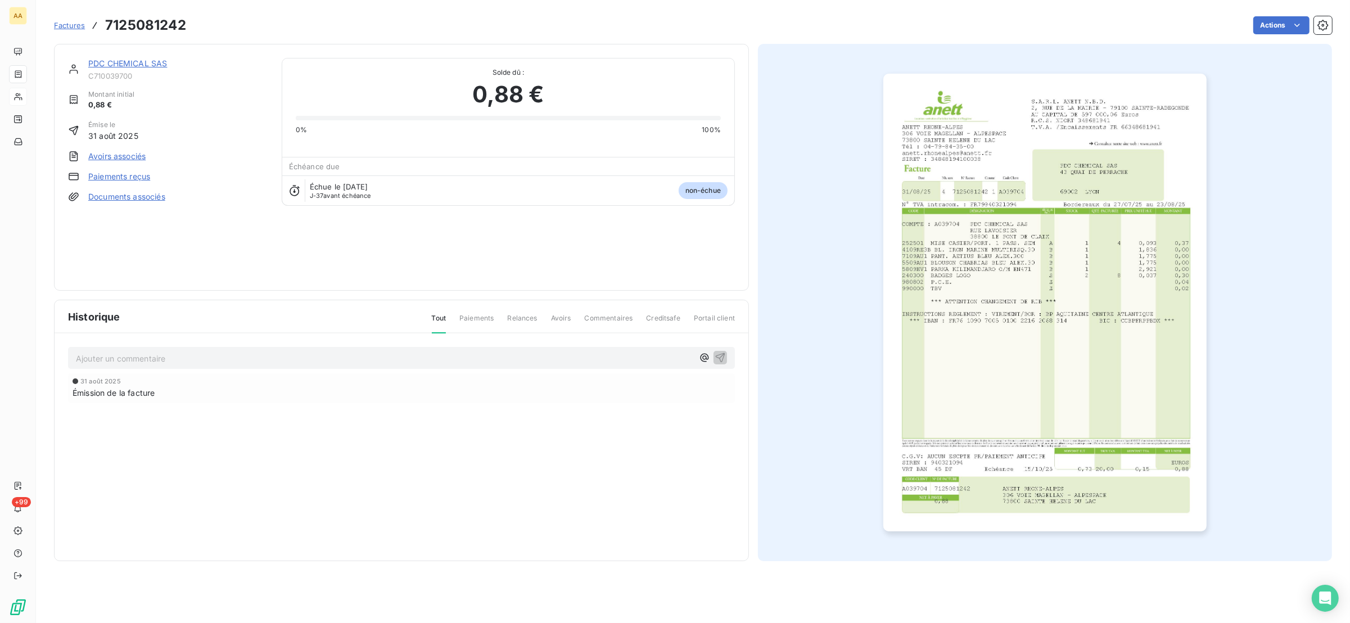
click at [954, 231] on img "button" at bounding box center [1044, 303] width 323 height 458
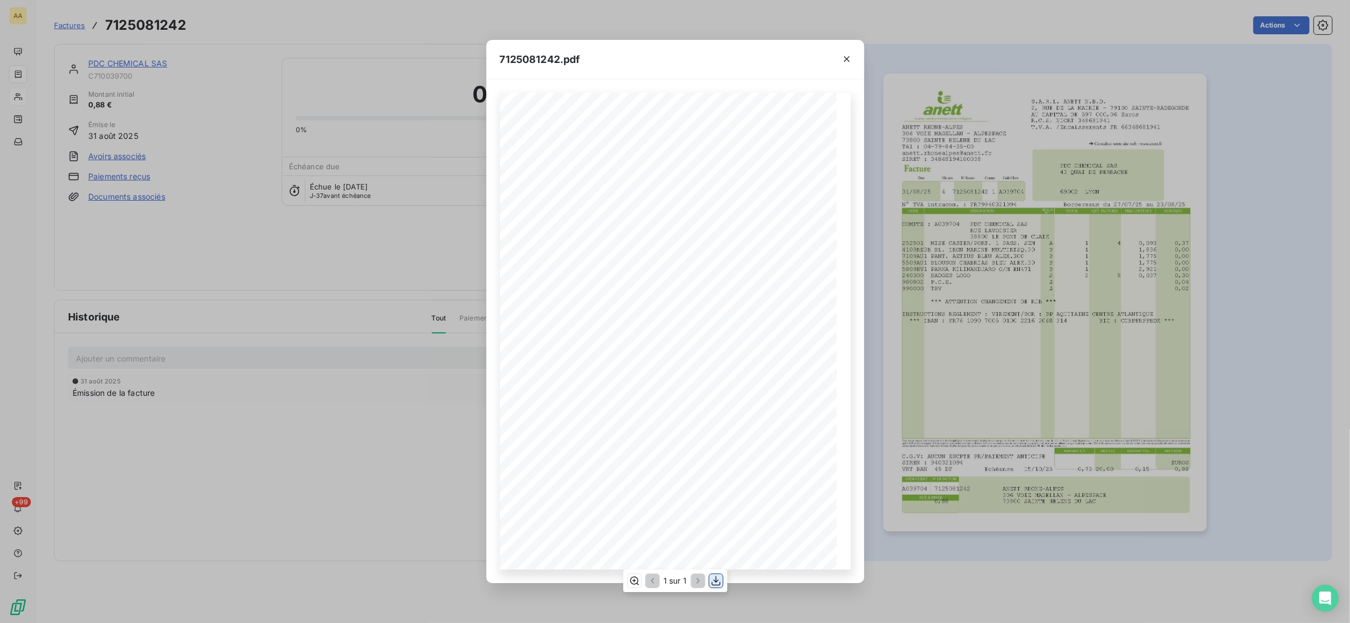
click at [720, 575] on icon "button" at bounding box center [715, 580] width 11 height 11
